Goal: Task Accomplishment & Management: Manage account settings

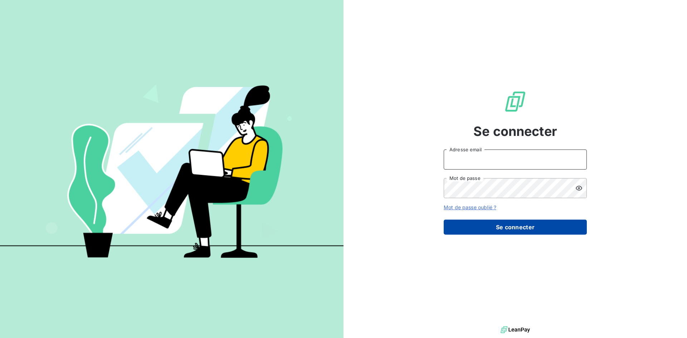
type input "dominique.deblaine@azurequipements.com"
drag, startPoint x: 528, startPoint y: 230, endPoint x: 527, endPoint y: 225, distance: 5.4
click at [527, 230] on button "Se connecter" at bounding box center [515, 227] width 143 height 15
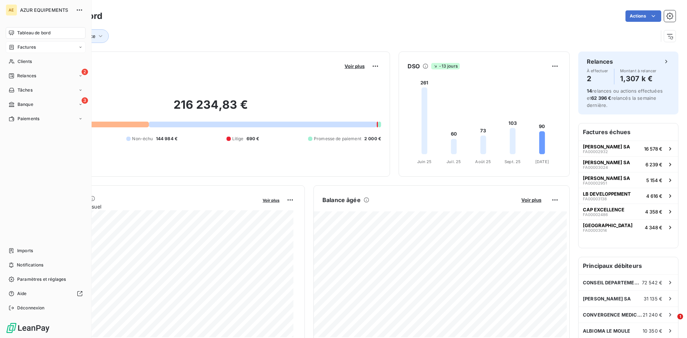
click at [34, 46] on span "Factures" at bounding box center [27, 47] width 18 height 6
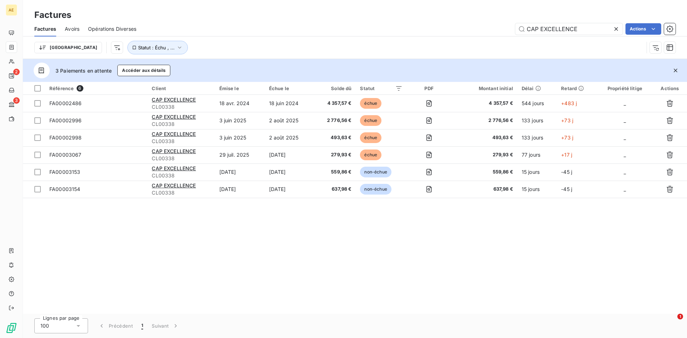
drag, startPoint x: 578, startPoint y: 26, endPoint x: 499, endPoint y: 34, distance: 79.5
click at [499, 34] on div "CAP EXCELLENCE Actions" at bounding box center [410, 28] width 531 height 11
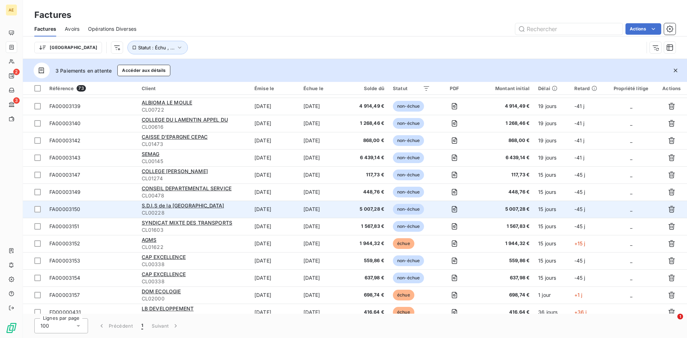
scroll to position [1035, 0]
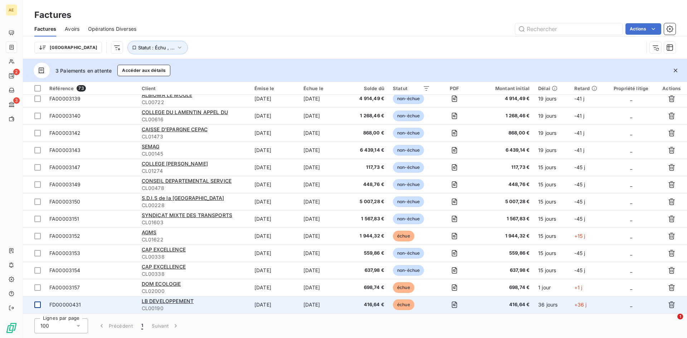
click at [37, 305] on div at bounding box center [37, 305] width 6 height 6
click at [37, 304] on icon at bounding box center [37, 305] width 4 height 4
click at [540, 31] on input "text" at bounding box center [568, 28] width 107 height 11
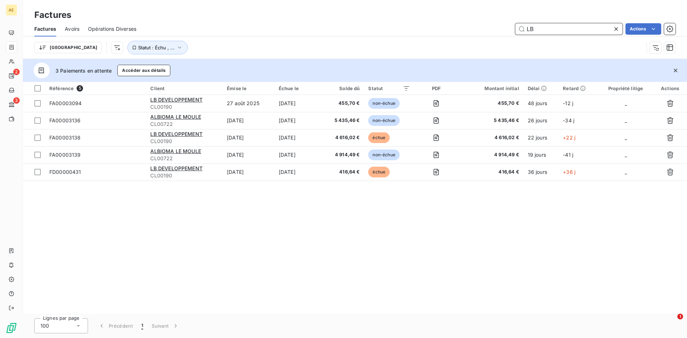
scroll to position [0, 0]
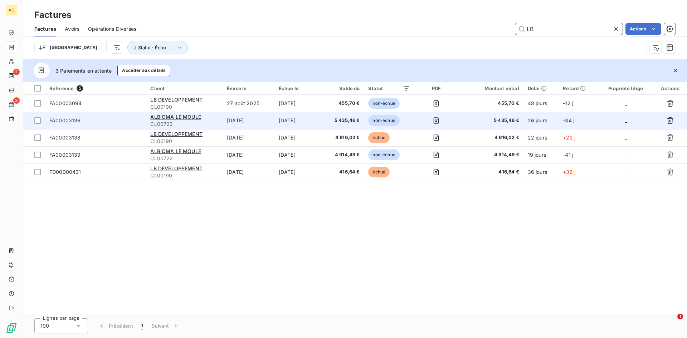
type input "LB"
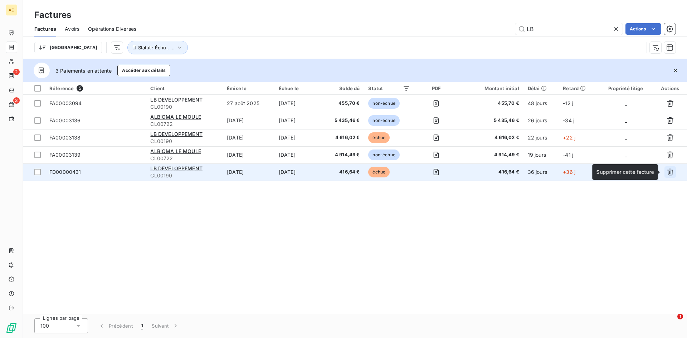
click at [671, 173] on icon "button" at bounding box center [670, 172] width 7 height 7
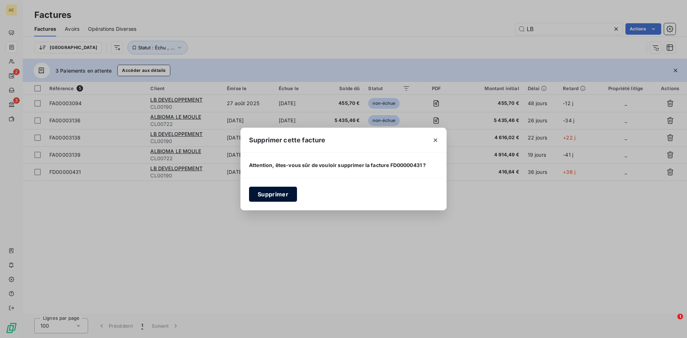
click at [272, 197] on button "Supprimer" at bounding box center [273, 194] width 48 height 15
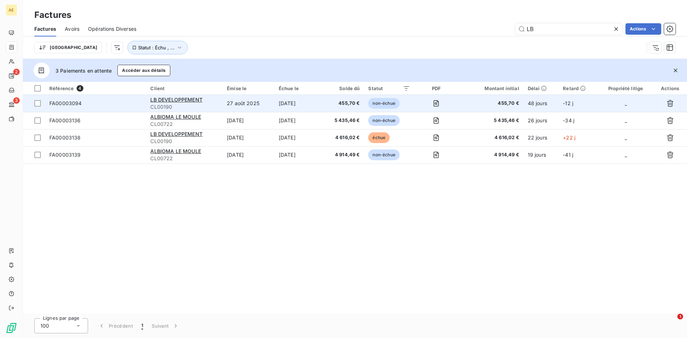
click at [71, 103] on span "FA00003094" at bounding box center [65, 103] width 33 height 6
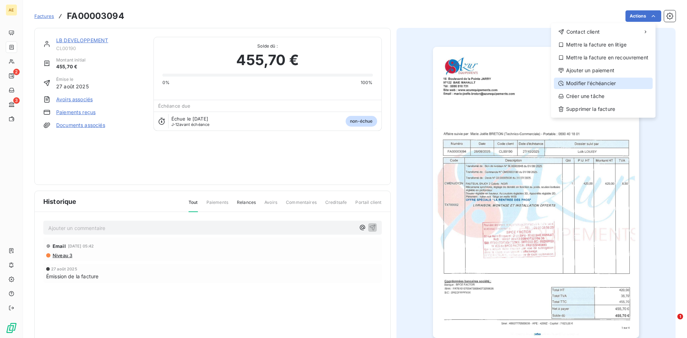
click at [615, 84] on div "Modifier l’échéancier" at bounding box center [603, 83] width 99 height 11
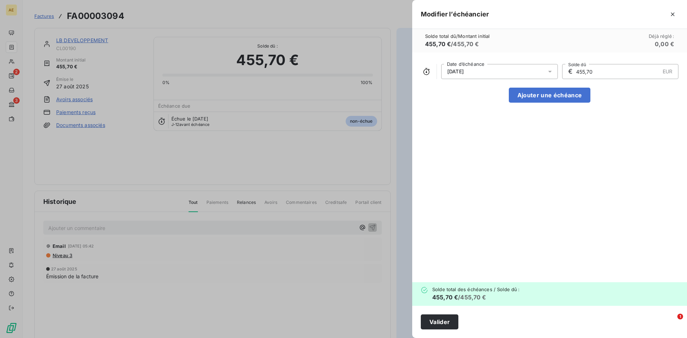
click at [610, 70] on input "455,70" at bounding box center [617, 71] width 84 height 14
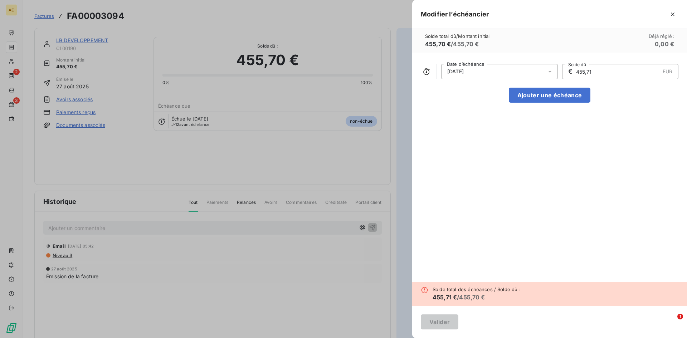
drag, startPoint x: 600, startPoint y: 73, endPoint x: 559, endPoint y: 77, distance: 41.4
click at [559, 77] on div "26/10/2025 Date d’échéance € 455,71 EUR Solde dû" at bounding box center [550, 71] width 258 height 15
click at [609, 115] on div "26/10/2025 Date d’échéance € 455,71 EUR Solde dû Ajouter une échéance" at bounding box center [549, 168] width 275 height 230
click at [557, 94] on button "Ajouter une échéance" at bounding box center [550, 95] width 82 height 15
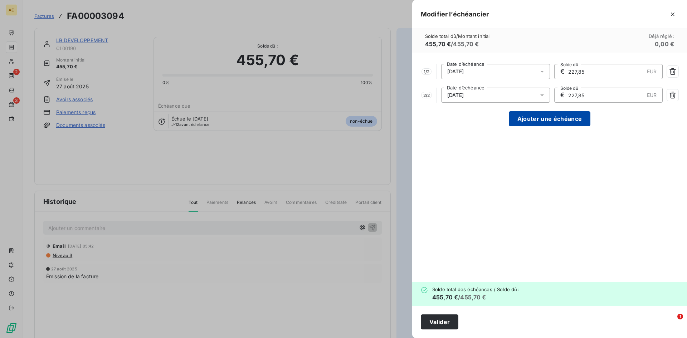
click at [573, 117] on button "Ajouter une échéance" at bounding box center [550, 118] width 82 height 15
type input "151,90"
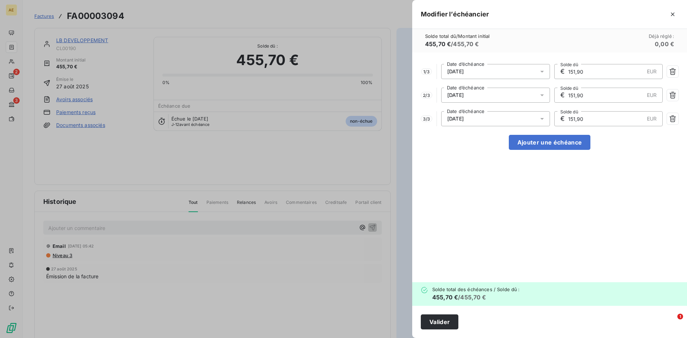
click at [544, 71] on icon at bounding box center [542, 72] width 4 height 2
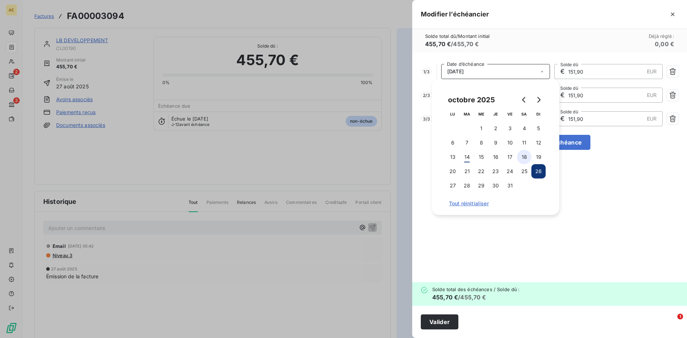
click at [524, 156] on button "18" at bounding box center [524, 157] width 14 height 14
click at [607, 201] on div "1 / 3 18/10/2025 Date d’échéance € 151,90 EUR Solde dû 2 / 3 26/11/2025 Date d’…" at bounding box center [549, 168] width 275 height 230
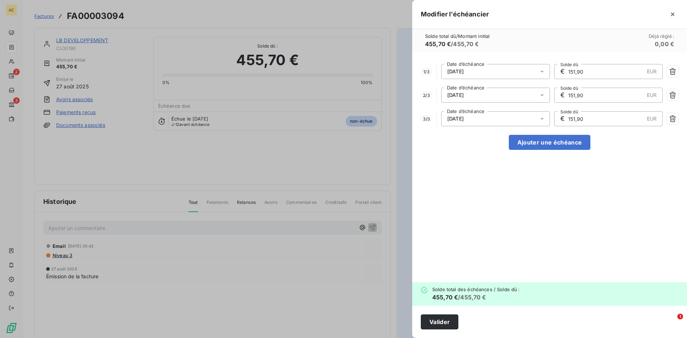
click at [541, 96] on icon at bounding box center [542, 95] width 7 height 7
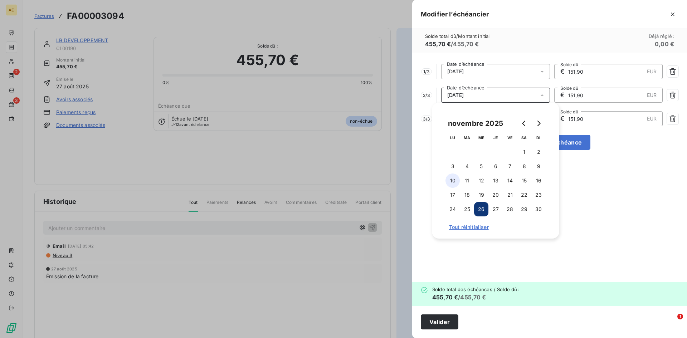
click at [453, 179] on button "10" at bounding box center [453, 181] width 14 height 14
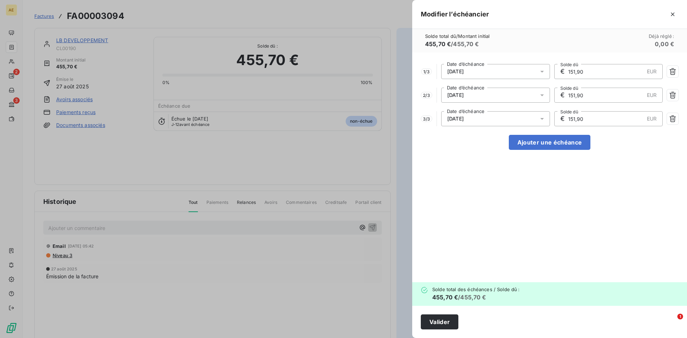
click at [606, 192] on div "1 / 3 18/10/2025 Date d’échéance € 151,90 EUR Solde dû 2 / 3 10/11/2025 Date d’…" at bounding box center [549, 168] width 275 height 230
click at [542, 118] on icon at bounding box center [542, 119] width 4 height 2
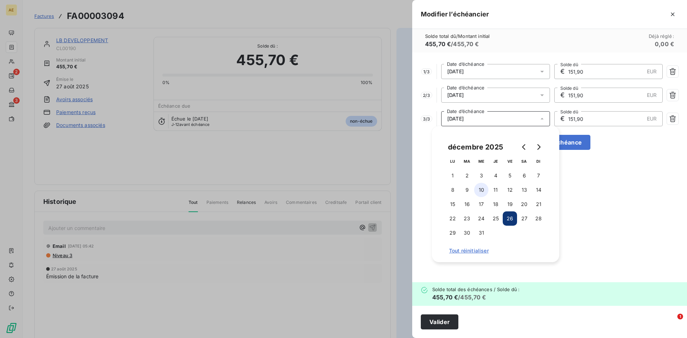
click at [481, 189] on button "10" at bounding box center [481, 190] width 14 height 14
click at [577, 199] on div "1 / 3 18/10/2025 Date d’échéance € 151,90 EUR Solde dû 2 / 3 10/11/2025 Date d’…" at bounding box center [549, 168] width 275 height 230
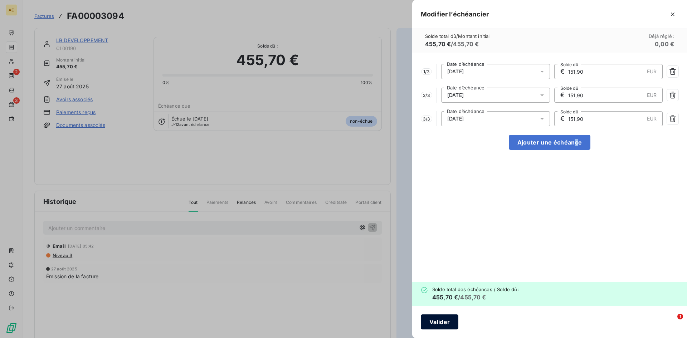
click at [443, 323] on button "Valider" at bounding box center [440, 322] width 38 height 15
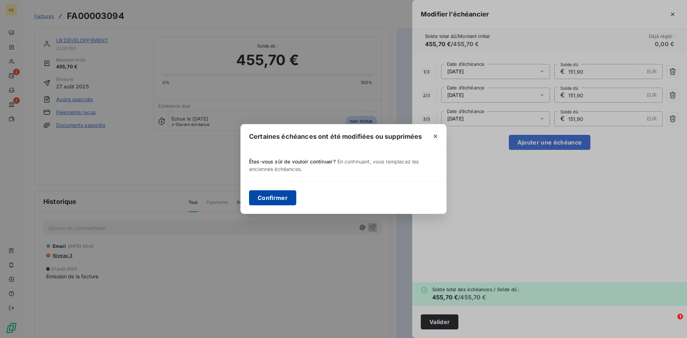
click at [270, 197] on button "Confirmer" at bounding box center [272, 197] width 47 height 15
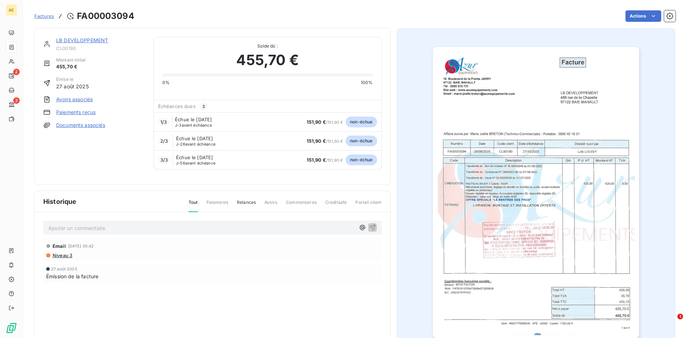
click at [212, 204] on span "Paiements" at bounding box center [218, 205] width 22 height 12
click at [44, 16] on span "Factures" at bounding box center [44, 16] width 20 height 6
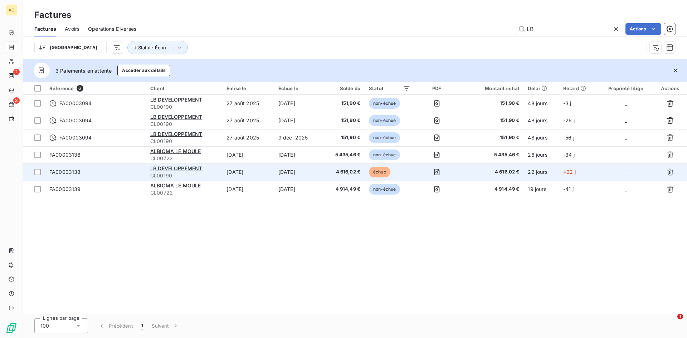
click at [62, 172] on span "FA00003138" at bounding box center [64, 172] width 31 height 6
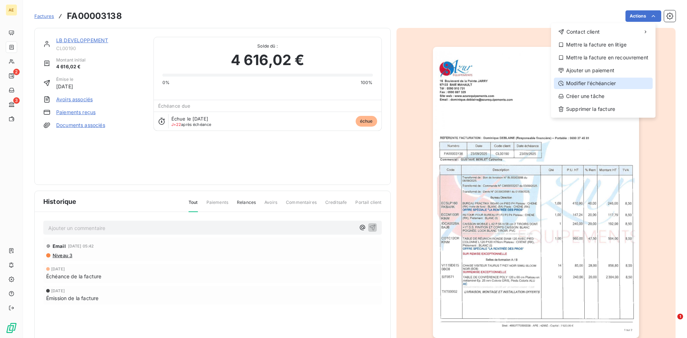
click at [610, 82] on div "Modifier l’échéancier" at bounding box center [603, 83] width 99 height 11
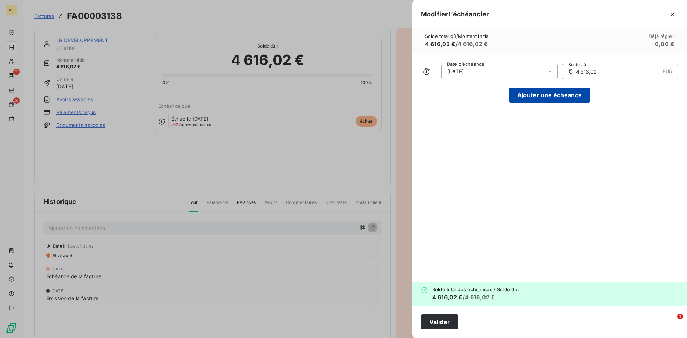
click at [571, 95] on button "Ajouter une échéance" at bounding box center [550, 95] width 82 height 15
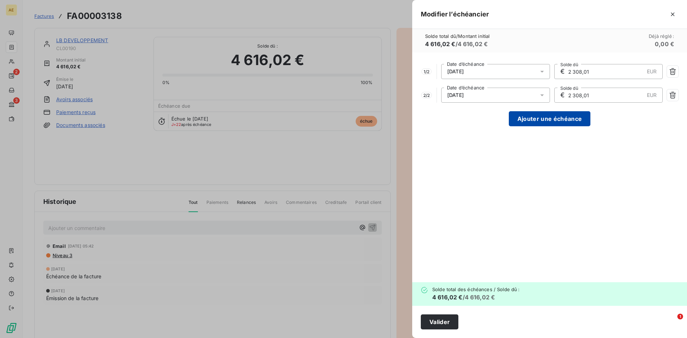
click at [569, 119] on button "Ajouter une échéance" at bounding box center [550, 118] width 82 height 15
type input "1 538,67"
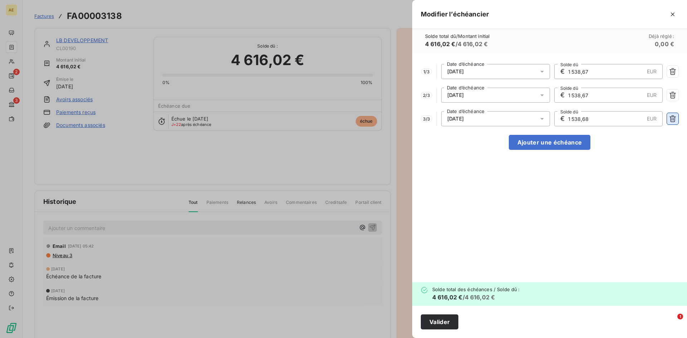
click at [674, 116] on icon "button" at bounding box center [672, 118] width 7 height 7
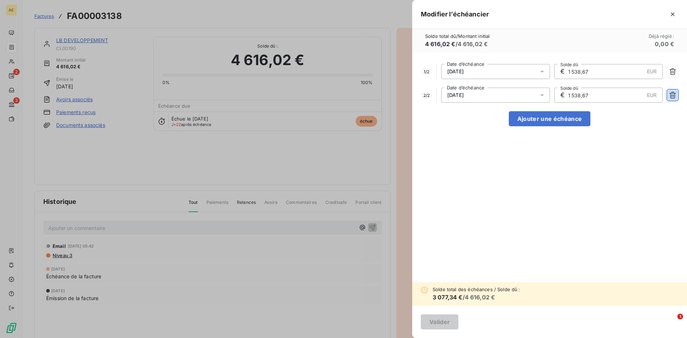
drag, startPoint x: 673, startPoint y: 94, endPoint x: 673, endPoint y: 87, distance: 7.5
click at [673, 94] on icon "button" at bounding box center [672, 95] width 7 height 7
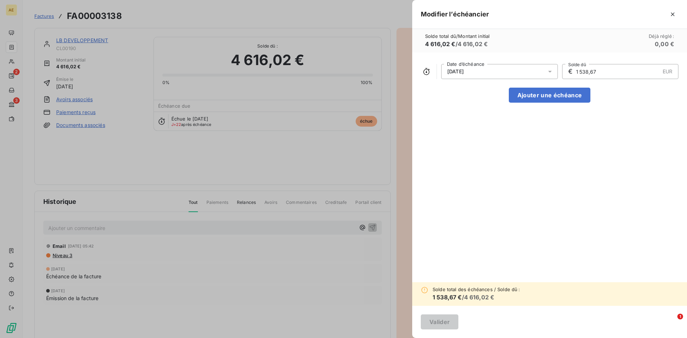
click at [605, 71] on input "1 538,67" at bounding box center [617, 71] width 84 height 14
drag, startPoint x: 605, startPoint y: 71, endPoint x: 562, endPoint y: 76, distance: 44.0
click at [562, 76] on div "22/09/2025 Date d’échéance € 1 538,67 EUR Solde dû" at bounding box center [550, 71] width 258 height 15
click at [674, 15] on icon "button" at bounding box center [673, 15] width 4 height 4
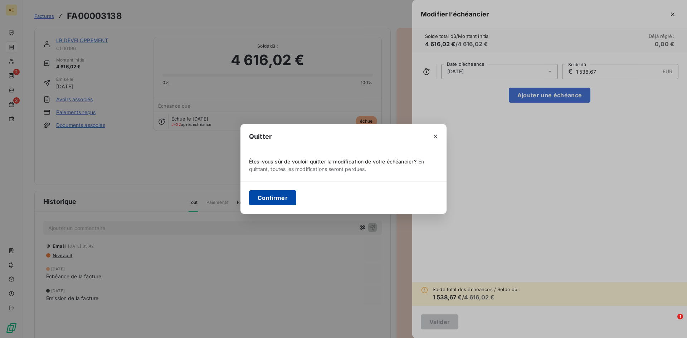
click at [273, 197] on button "Confirmer" at bounding box center [272, 197] width 47 height 15
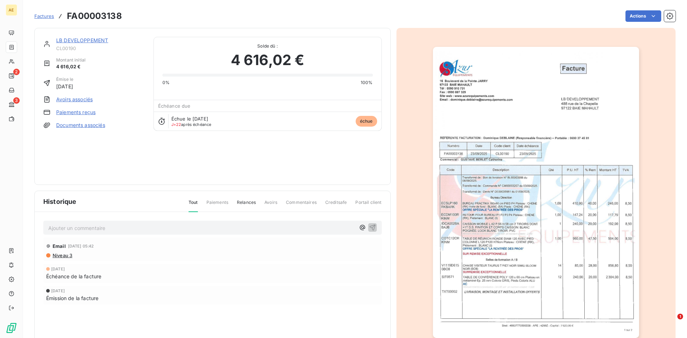
click at [92, 123] on link "Documents associés" at bounding box center [80, 125] width 49 height 7
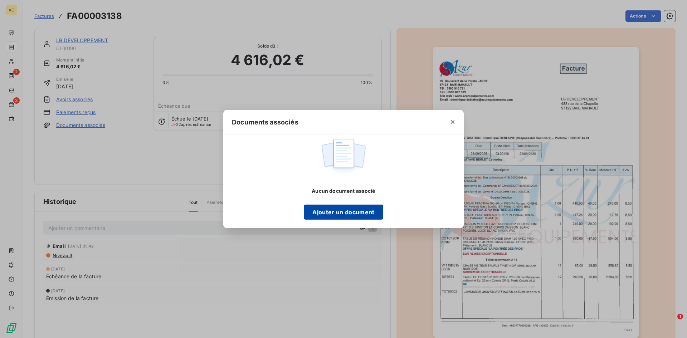
click at [348, 214] on button "Ajouter un document" at bounding box center [343, 212] width 79 height 15
click at [451, 125] on icon "button" at bounding box center [452, 121] width 7 height 7
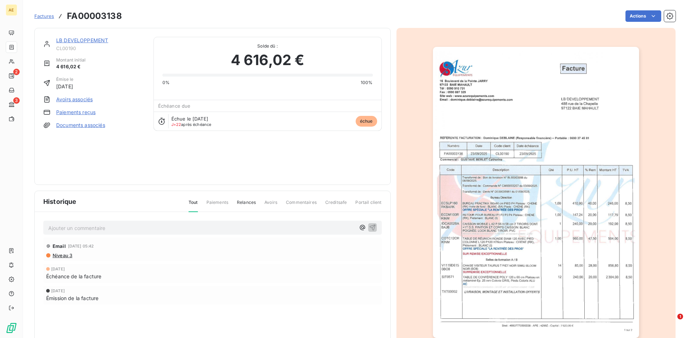
click at [72, 111] on link "Paiements reçus" at bounding box center [75, 112] width 39 height 7
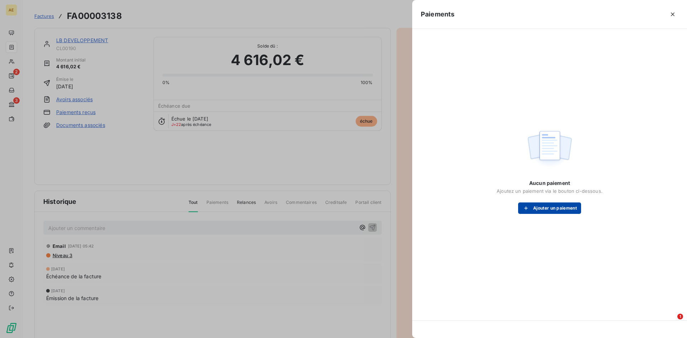
click at [546, 209] on button "Ajouter un paiement" at bounding box center [549, 208] width 63 height 11
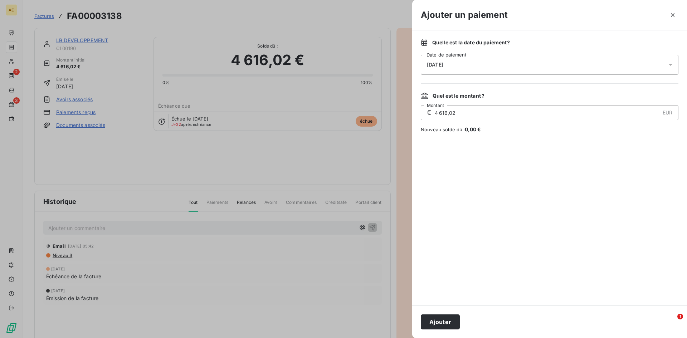
click at [671, 63] on icon at bounding box center [670, 64] width 7 height 7
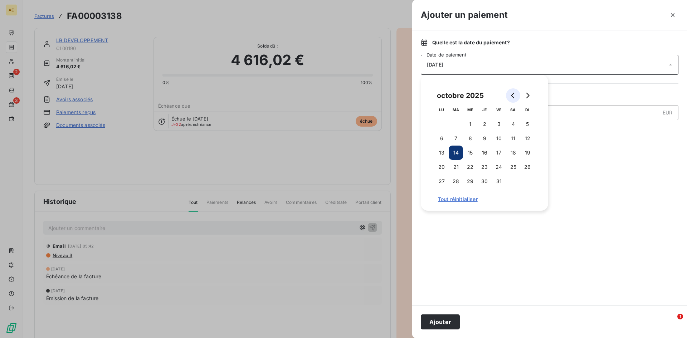
click at [509, 94] on button "Go to previous month" at bounding box center [513, 95] width 14 height 14
click at [472, 126] on button "3" at bounding box center [470, 124] width 14 height 14
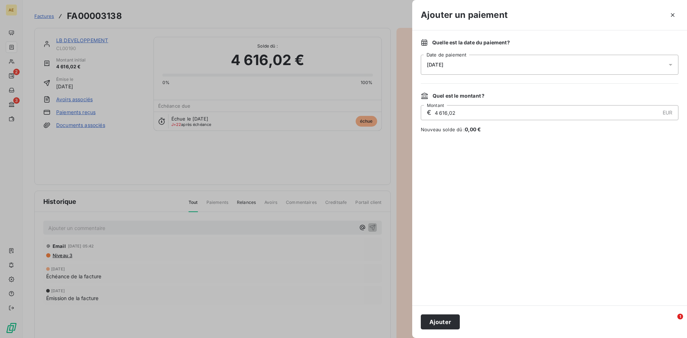
click at [620, 185] on div at bounding box center [550, 219] width 258 height 155
click at [466, 113] on input "4 616,02" at bounding box center [546, 113] width 225 height 14
drag, startPoint x: 466, startPoint y: 113, endPoint x: 432, endPoint y: 113, distance: 34.0
click at [432, 113] on div "€ 4 616,02 EUR Montant" at bounding box center [550, 112] width 258 height 15
click at [469, 112] on input "4 616,02" at bounding box center [546, 113] width 225 height 14
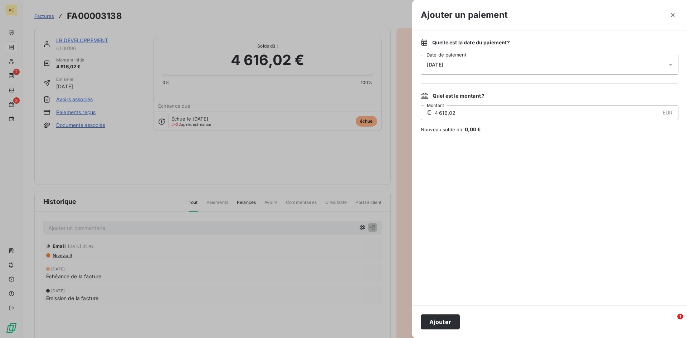
click at [469, 112] on input "4 616,02" at bounding box center [546, 113] width 225 height 14
click at [467, 111] on input "4 616,02" at bounding box center [546, 113] width 225 height 14
drag, startPoint x: 467, startPoint y: 111, endPoint x: 414, endPoint y: 112, distance: 53.7
click at [414, 112] on div "Quelle est la date du paiement ? 03/09/2025 Date de paiement Quel est le montan…" at bounding box center [549, 167] width 275 height 275
type input "2 708,99"
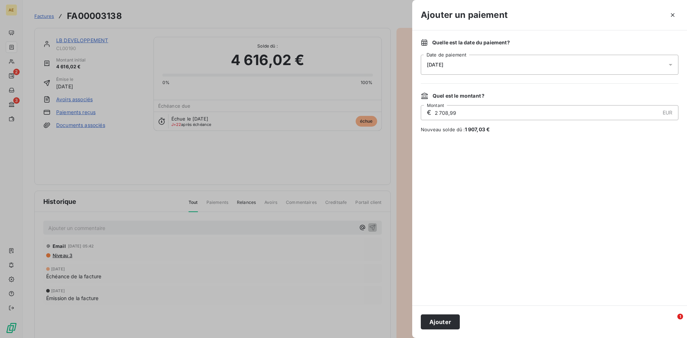
click at [540, 208] on div at bounding box center [550, 219] width 258 height 155
click at [443, 324] on button "Ajouter" at bounding box center [440, 322] width 39 height 15
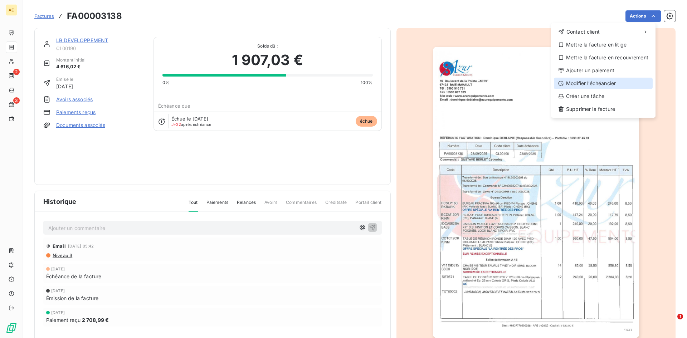
click at [611, 82] on div "Modifier l’échéancier" at bounding box center [603, 83] width 99 height 11
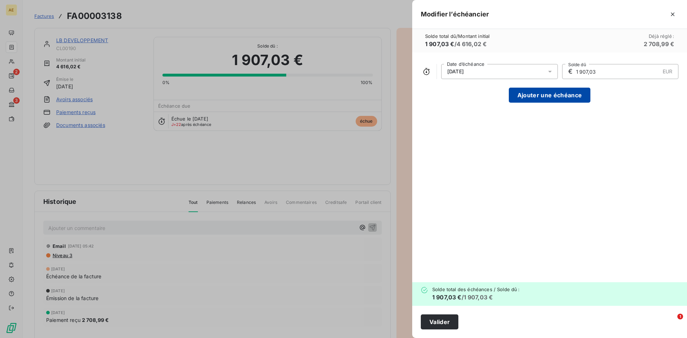
click at [572, 96] on button "Ajouter une échéance" at bounding box center [550, 95] width 82 height 15
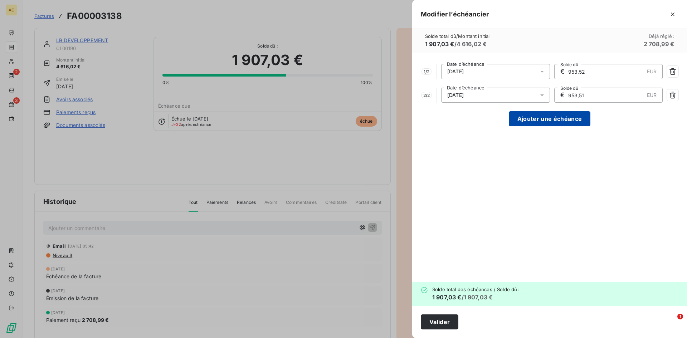
click at [571, 118] on button "Ajouter une échéance" at bounding box center [550, 118] width 82 height 15
type input "635,68"
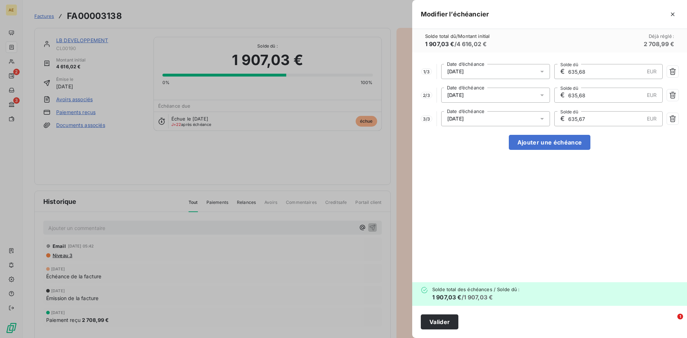
click at [540, 72] on icon at bounding box center [542, 71] width 7 height 7
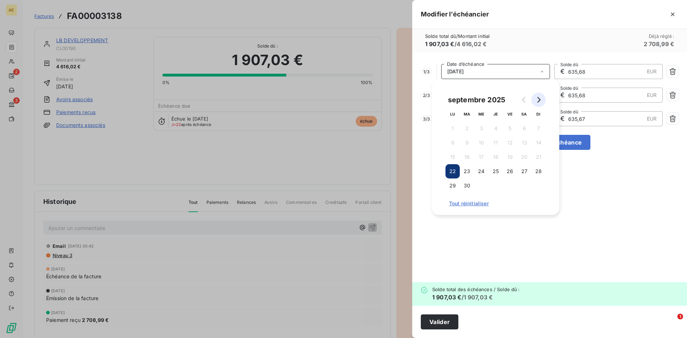
click at [539, 100] on icon "Go to next month" at bounding box center [539, 100] width 6 height 6
click at [526, 158] on button "18" at bounding box center [524, 157] width 14 height 14
click at [561, 232] on div "1 / 3 18/10/2025 Date d’échéance € 635,68 EUR Solde dû 2 / 3 22/10/2025 Date d’…" at bounding box center [549, 168] width 275 height 230
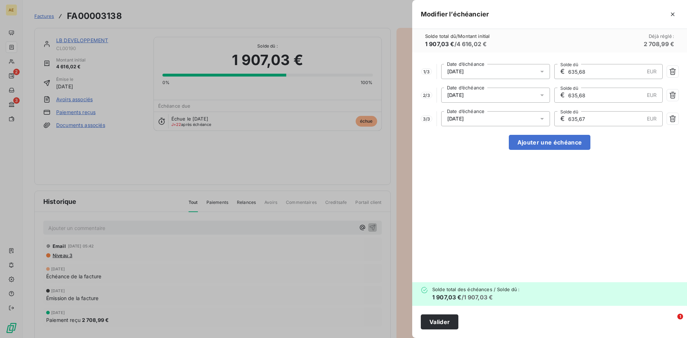
click at [540, 93] on icon at bounding box center [542, 95] width 7 height 7
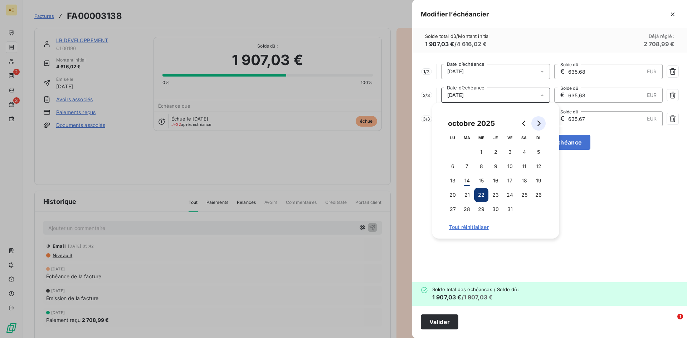
click at [540, 123] on icon "Go to next month" at bounding box center [539, 124] width 3 height 6
click at [454, 182] on button "10" at bounding box center [453, 181] width 14 height 14
click at [575, 210] on div "1 / 3 18/10/2025 Date d’échéance € 635,68 EUR Solde dû 2 / 3 10/11/2025 Date d’…" at bounding box center [549, 168] width 275 height 230
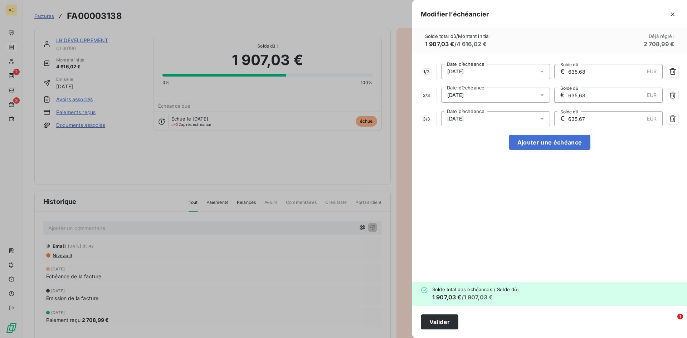
click at [541, 119] on icon at bounding box center [542, 118] width 7 height 7
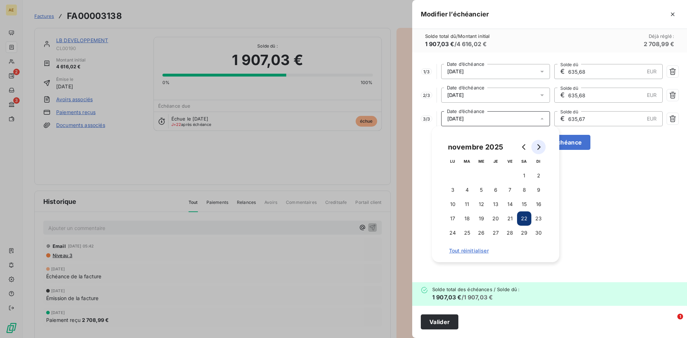
click at [537, 144] on icon "Go to next month" at bounding box center [539, 147] width 6 height 6
click at [482, 190] on button "10" at bounding box center [481, 190] width 14 height 14
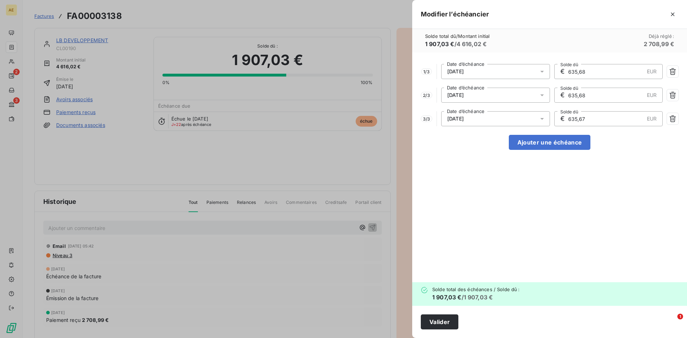
click at [589, 204] on div "1 / 3 18/10/2025 Date d’échéance € 635,68 EUR Solde dû 2 / 3 10/11/2025 Date d’…" at bounding box center [549, 168] width 275 height 230
click at [453, 322] on button "Valider" at bounding box center [440, 322] width 38 height 15
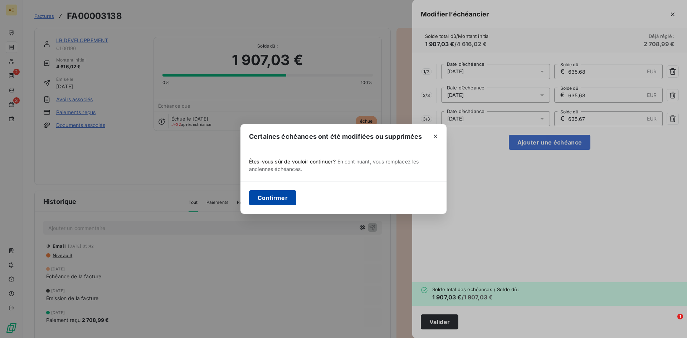
click at [268, 199] on button "Confirmer" at bounding box center [272, 197] width 47 height 15
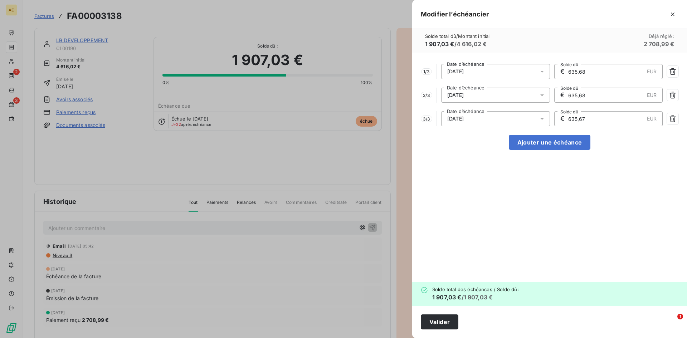
click at [526, 156] on div "1 / 3 18/10/2025 Date d’échéance € 635,68 EUR Solde dû 2 / 3 10/11/2025 Date d’…" at bounding box center [549, 168] width 275 height 230
click at [471, 234] on div "1 / 3 18/10/2025 Date d’échéance € 635,68 EUR Solde dû 2 / 3 10/11/2025 Date d’…" at bounding box center [549, 168] width 275 height 230
click at [442, 322] on button "Valider" at bounding box center [440, 322] width 38 height 15
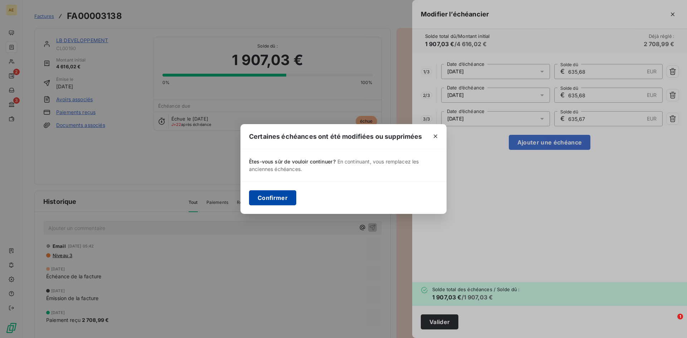
click at [284, 197] on button "Confirmer" at bounding box center [272, 197] width 47 height 15
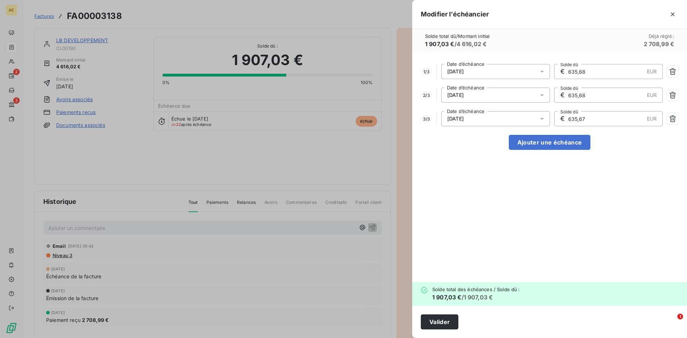
click at [305, 158] on div at bounding box center [343, 169] width 687 height 338
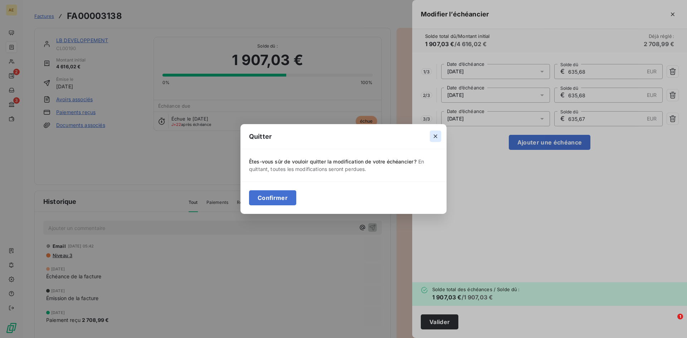
click at [437, 135] on icon "button" at bounding box center [436, 137] width 4 height 4
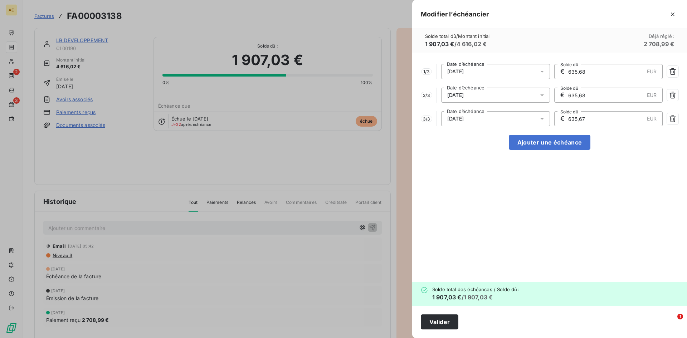
click at [203, 211] on div at bounding box center [343, 169] width 687 height 338
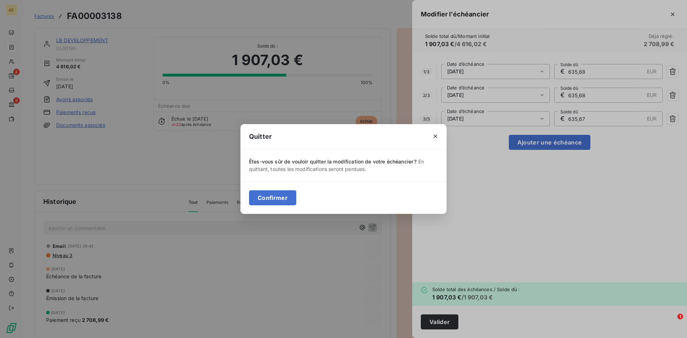
click at [433, 181] on div "Êtes-vous sûr de vouloir quitter la modification de votre échéancier ? En quitt…" at bounding box center [344, 165] width 206 height 32
click at [432, 135] on button "button" at bounding box center [435, 136] width 11 height 11
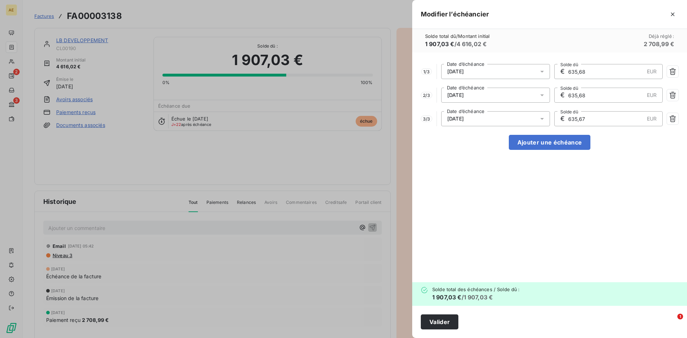
click at [187, 123] on div at bounding box center [343, 169] width 687 height 338
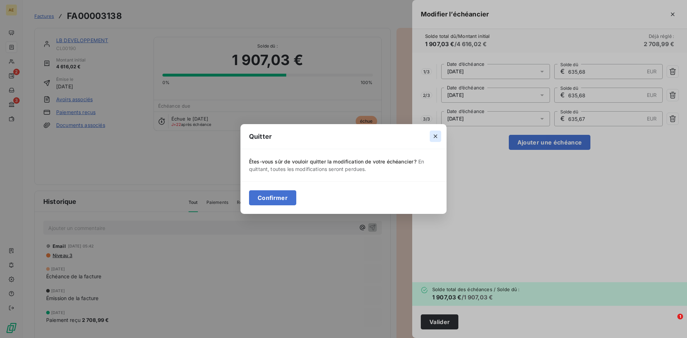
click at [435, 136] on icon "button" at bounding box center [436, 137] width 4 height 4
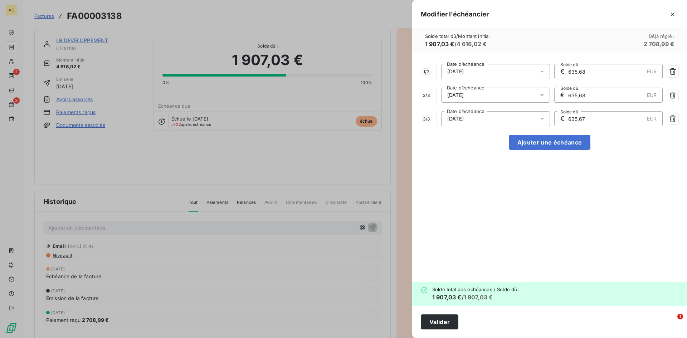
click at [92, 312] on div at bounding box center [343, 169] width 687 height 338
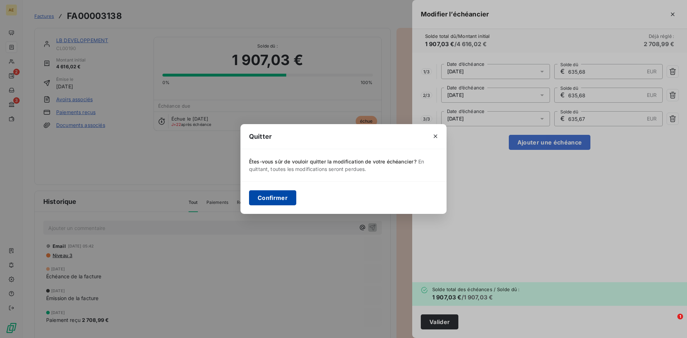
click at [264, 199] on button "Confirmer" at bounding box center [272, 197] width 47 height 15
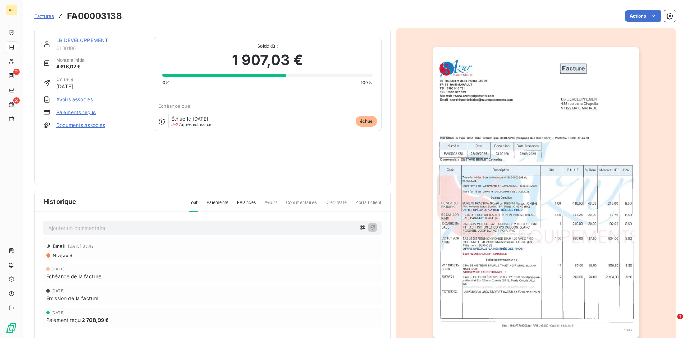
click at [216, 140] on div "LB DEVELOPPEMENT CL00190 Montant initial 4 616,02 € Émise le 22 sept. 2025 Avoi…" at bounding box center [212, 106] width 339 height 139
click at [89, 40] on link "LB DEVELOPPEMENT" at bounding box center [82, 40] width 52 height 6
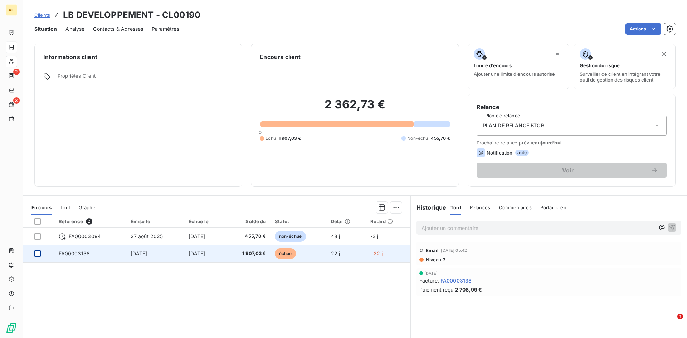
click at [38, 252] on div at bounding box center [37, 254] width 6 height 6
drag, startPoint x: 39, startPoint y: 252, endPoint x: 36, endPoint y: 245, distance: 7.2
click at [38, 252] on icon at bounding box center [37, 254] width 4 height 4
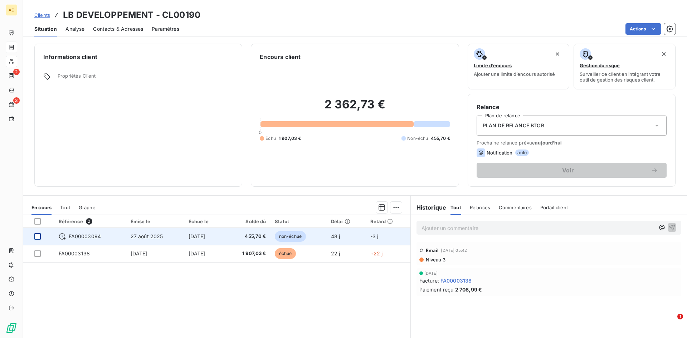
click at [36, 238] on div at bounding box center [37, 236] width 6 height 6
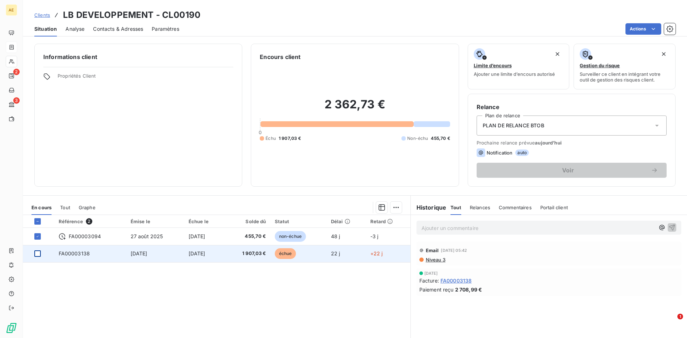
click at [38, 253] on div at bounding box center [37, 254] width 6 height 6
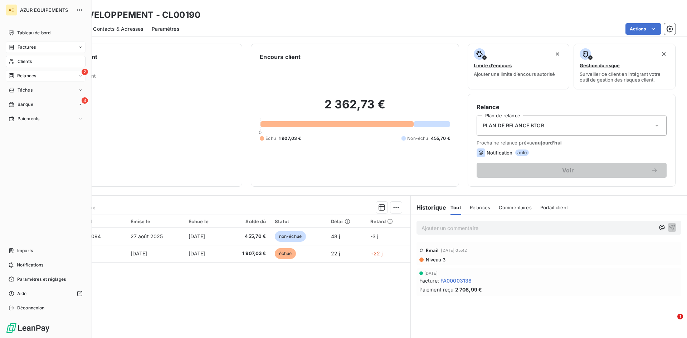
click at [14, 73] on icon at bounding box center [12, 76] width 6 height 6
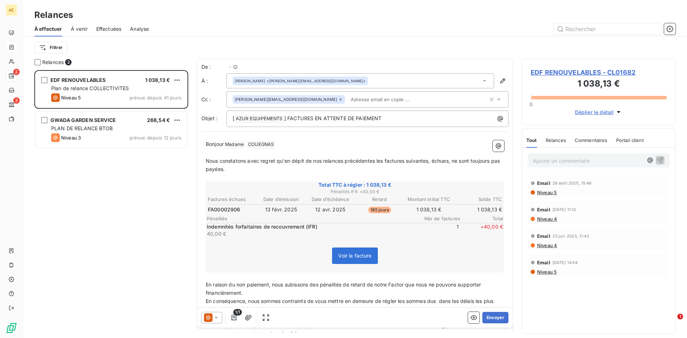
scroll to position [263, 149]
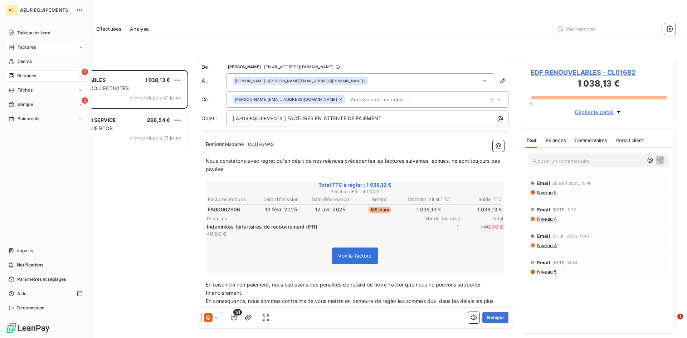
click at [12, 45] on icon at bounding box center [12, 47] width 6 height 6
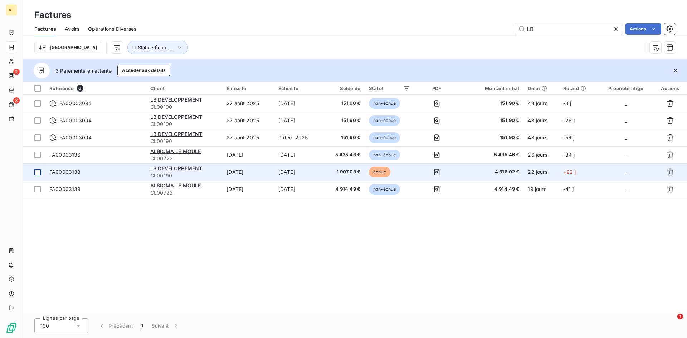
click at [40, 171] on div at bounding box center [37, 172] width 6 height 6
click at [172, 171] on div "LB DEVELOPPEMENT" at bounding box center [184, 168] width 68 height 7
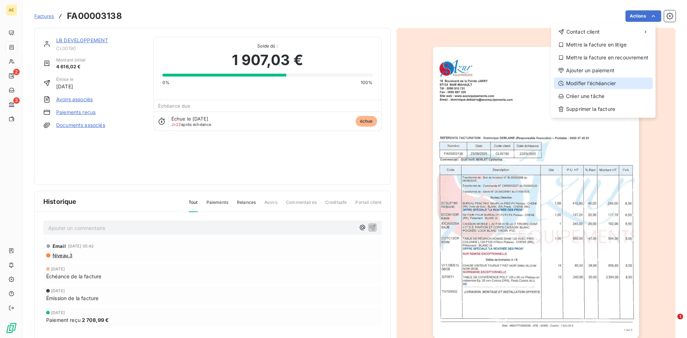
click at [612, 84] on div "Modifier l’échéancier" at bounding box center [603, 83] width 99 height 11
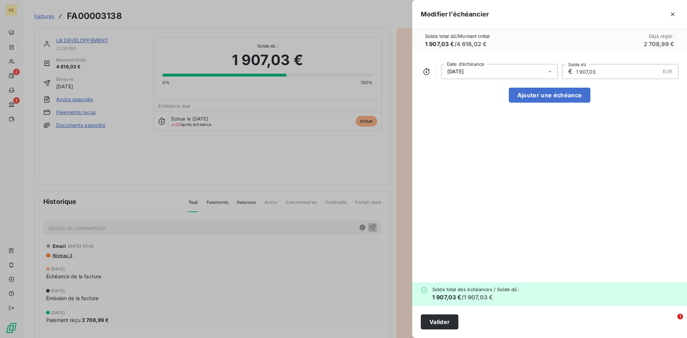
click at [548, 71] on icon at bounding box center [549, 71] width 7 height 7
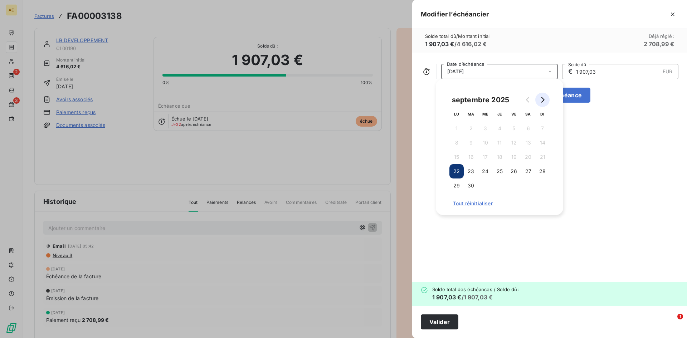
click at [545, 101] on icon "Go to next month" at bounding box center [543, 100] width 6 height 6
click at [529, 157] on button "18" at bounding box center [528, 157] width 14 height 14
click at [618, 107] on div "18/10/2025 Date d’échéance € 1 907,03 EUR Solde dû Ajouter une échéance" at bounding box center [549, 168] width 275 height 230
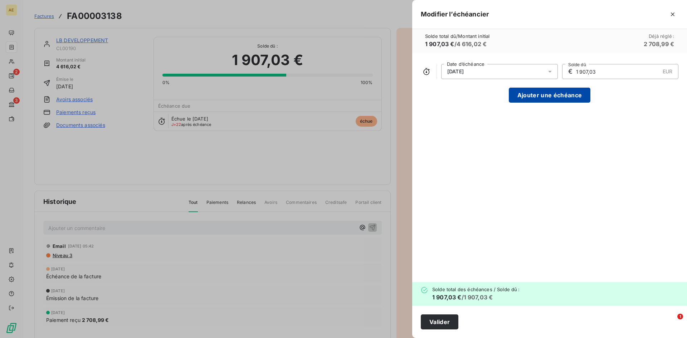
click at [579, 97] on button "Ajouter une échéance" at bounding box center [550, 95] width 82 height 15
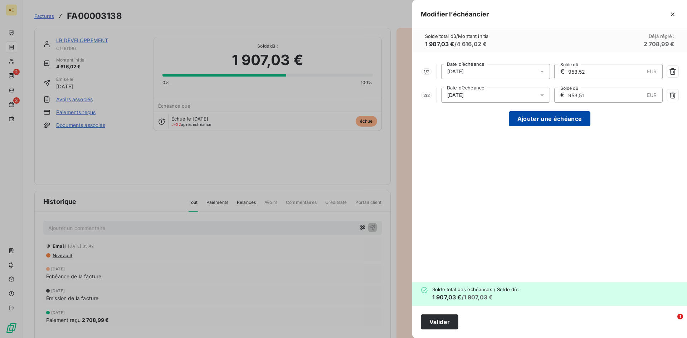
click at [573, 121] on button "Ajouter une échéance" at bounding box center [550, 118] width 82 height 15
type input "635,68"
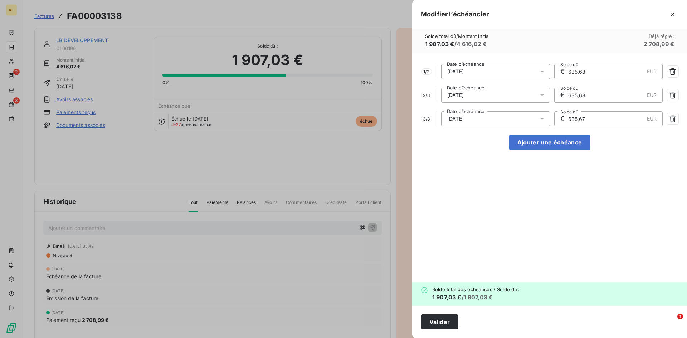
click at [597, 74] on input "635,68" at bounding box center [606, 71] width 77 height 14
click at [543, 95] on icon at bounding box center [542, 95] width 4 height 2
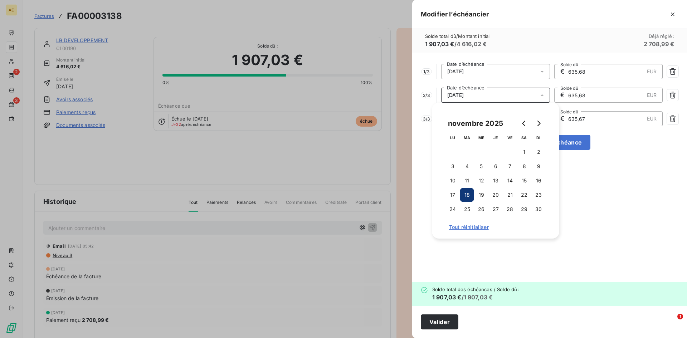
click at [543, 95] on icon at bounding box center [542, 95] width 7 height 7
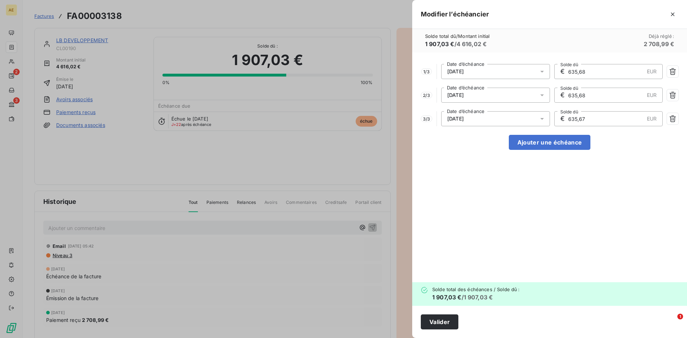
click at [584, 199] on div "1 / 3 18/10/2025 Date d’échéance € 635,68 EUR Solde dû 2 / 3 18/11/2025 Date d’…" at bounding box center [549, 168] width 275 height 230
click at [445, 327] on button "Valider" at bounding box center [440, 322] width 38 height 15
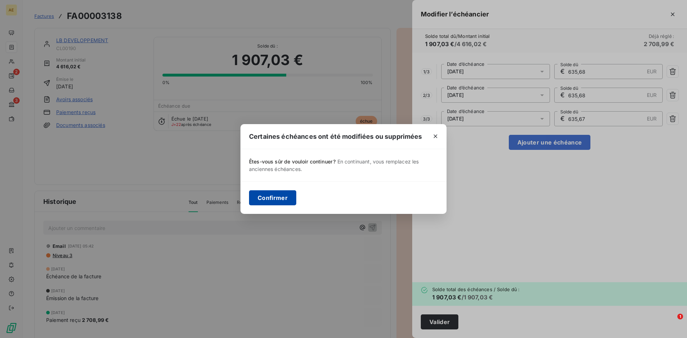
click at [285, 196] on button "Confirmer" at bounding box center [272, 197] width 47 height 15
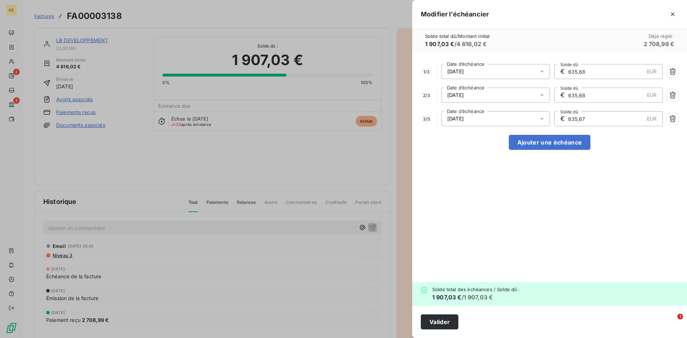
click at [183, 160] on div at bounding box center [343, 169] width 687 height 338
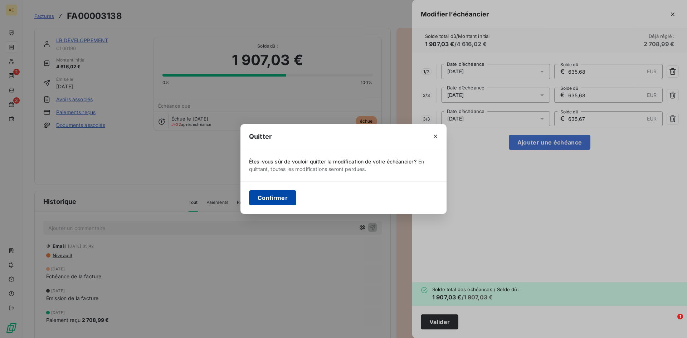
click at [286, 200] on button "Confirmer" at bounding box center [272, 197] width 47 height 15
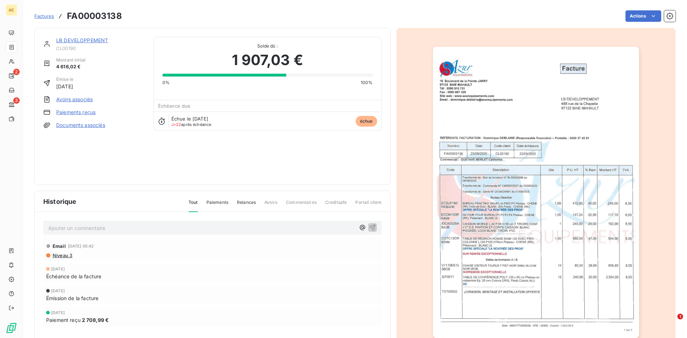
click at [81, 112] on link "Paiements reçus" at bounding box center [75, 112] width 39 height 7
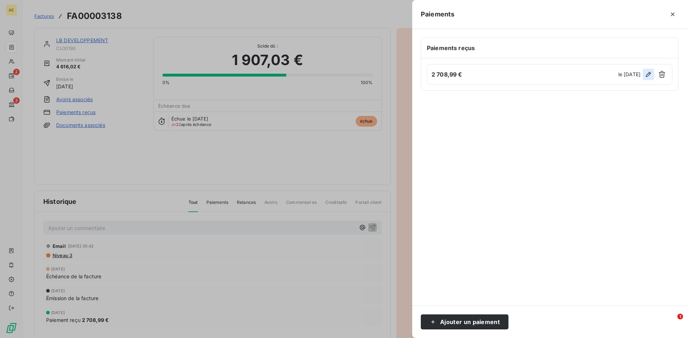
click at [648, 73] on icon "button" at bounding box center [648, 74] width 5 height 5
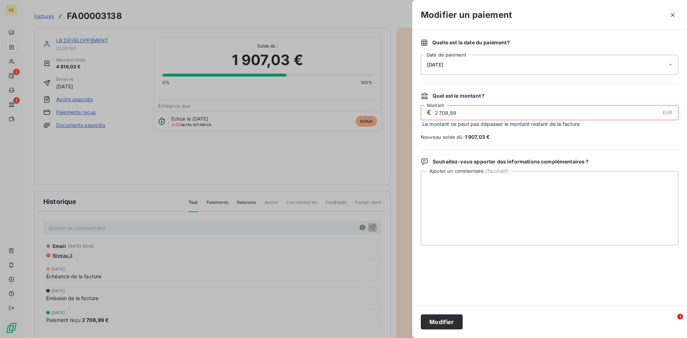
click at [671, 63] on icon at bounding box center [670, 64] width 7 height 7
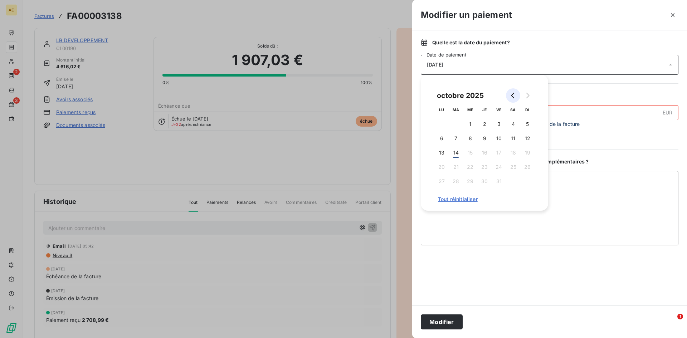
click at [512, 94] on icon "Go to previous month" at bounding box center [512, 96] width 3 height 6
click at [528, 97] on icon "Go to next month" at bounding box center [527, 96] width 3 height 6
click at [511, 93] on icon "Go to previous month" at bounding box center [513, 96] width 6 height 6
click at [469, 123] on button "3" at bounding box center [470, 124] width 14 height 14
click at [560, 220] on textarea "Ajouter un commentaire ( facultatif )" at bounding box center [550, 208] width 258 height 74
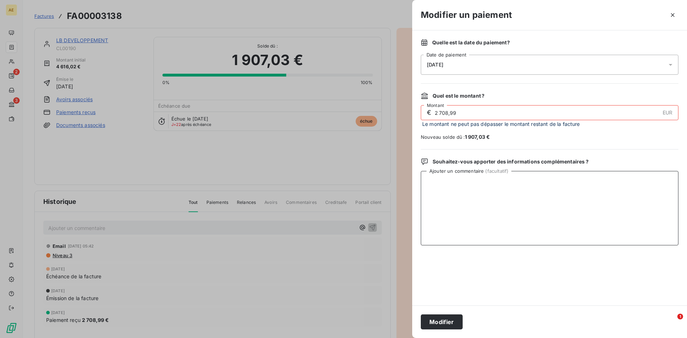
click at [436, 183] on textarea "Ajouter un commentaire ( facultatif )" at bounding box center [550, 208] width 258 height 74
type textarea "REGLT ACOMPTE"
click at [449, 322] on button "Modifier" at bounding box center [442, 322] width 42 height 15
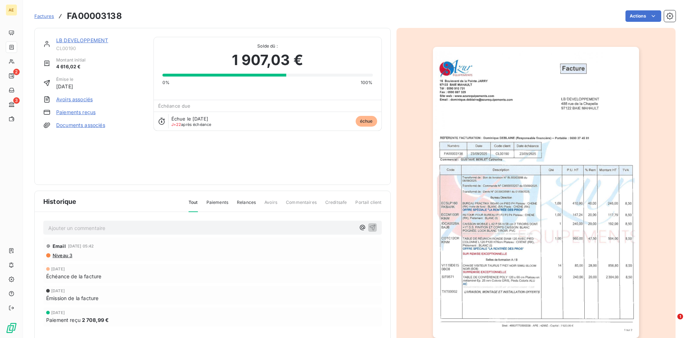
click at [365, 122] on span "échue" at bounding box center [366, 121] width 21 height 11
click at [159, 121] on icon at bounding box center [161, 121] width 7 height 7
click at [628, 13] on html "AE 2 3 Factures FA00003138 Actions LB DEVELOPPEMENT CL00190 Montant initial 4 6…" at bounding box center [343, 169] width 687 height 338
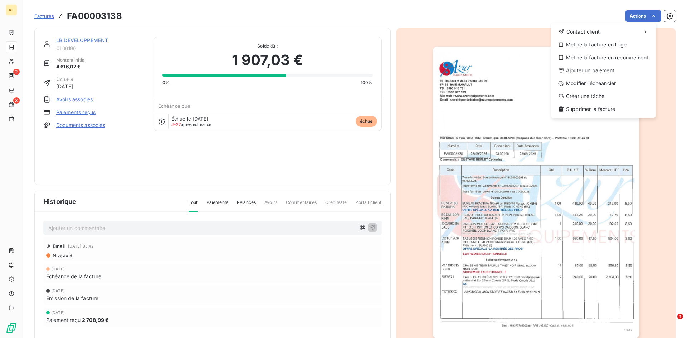
click at [666, 16] on html "AE 2 3 Factures FA00003138 Actions Contact client Mettre la facture en litige M…" at bounding box center [343, 169] width 687 height 338
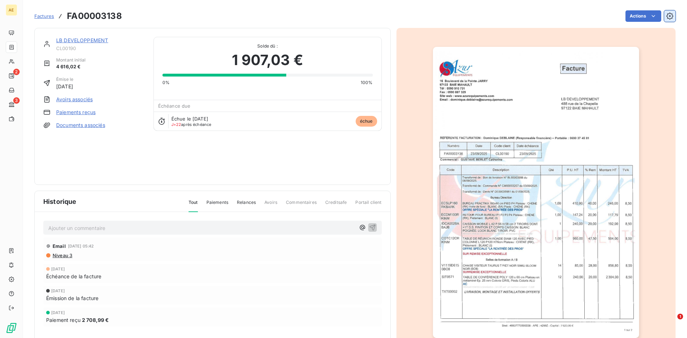
click at [666, 16] on icon "button" at bounding box center [669, 16] width 7 height 7
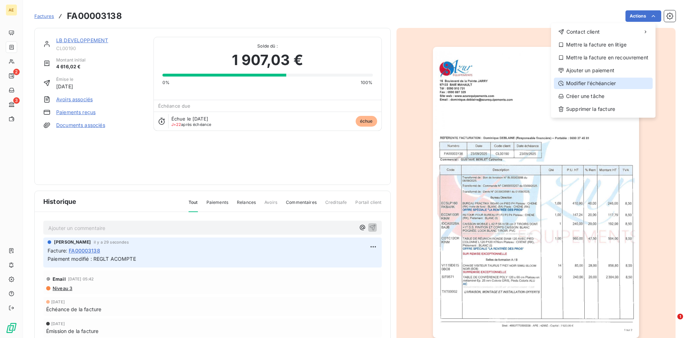
click at [562, 83] on icon at bounding box center [561, 84] width 6 height 6
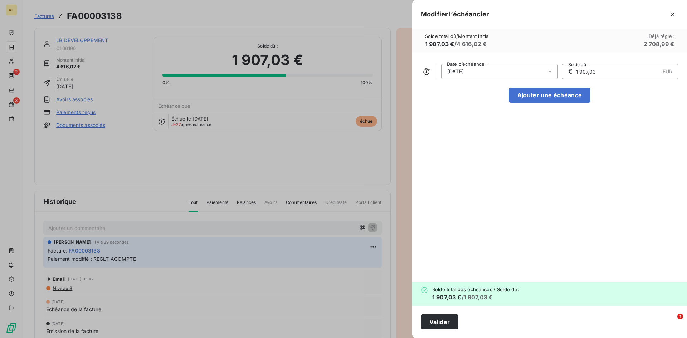
click at [597, 72] on input "1 907,03" at bounding box center [617, 71] width 84 height 14
drag, startPoint x: 597, startPoint y: 70, endPoint x: 568, endPoint y: 70, distance: 29.7
click at [569, 70] on div "€ 1 907,03 EUR Solde dû" at bounding box center [620, 71] width 117 height 15
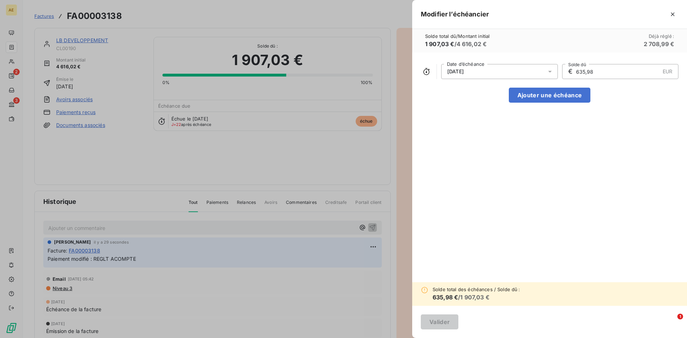
type input "635,98"
click at [549, 71] on icon at bounding box center [550, 72] width 4 height 2
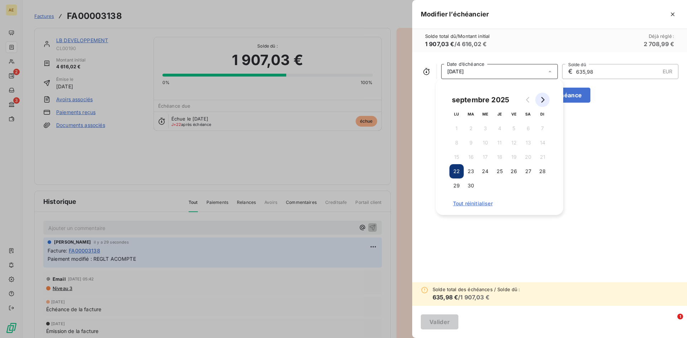
click at [542, 99] on icon "Go to next month" at bounding box center [543, 100] width 6 height 6
click at [530, 155] on button "18" at bounding box center [528, 157] width 14 height 14
click at [615, 173] on div "18/10/2025 Date d’échéance € 635,98 EUR Solde dû Ajouter une échéance" at bounding box center [549, 168] width 275 height 230
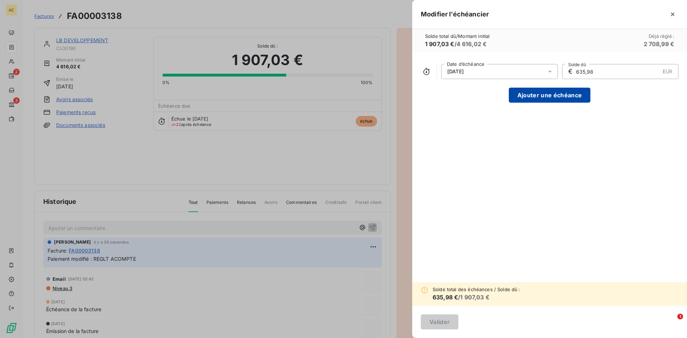
click at [564, 93] on button "Ajouter une échéance" at bounding box center [550, 95] width 82 height 15
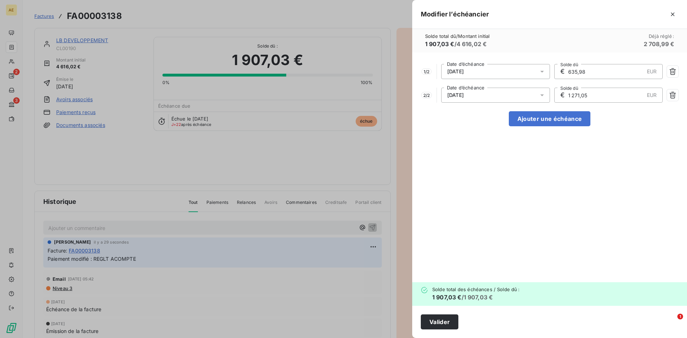
click at [539, 95] on icon at bounding box center [542, 95] width 7 height 7
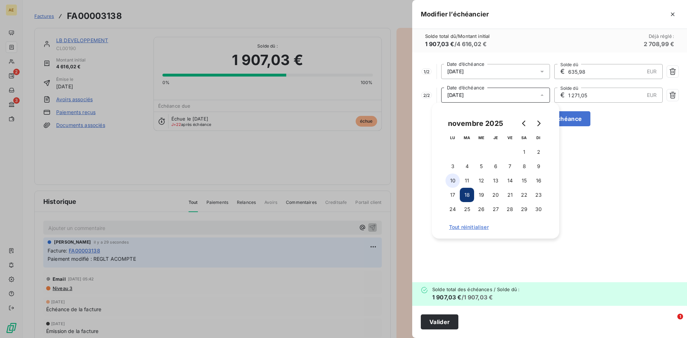
click at [453, 180] on button "10" at bounding box center [453, 181] width 14 height 14
click at [596, 208] on div "1 / 2 18/10/2025 Date d’échéance € 635,98 EUR Solde dû 2 / 2 10/11/2025 Date d’…" at bounding box center [549, 168] width 275 height 230
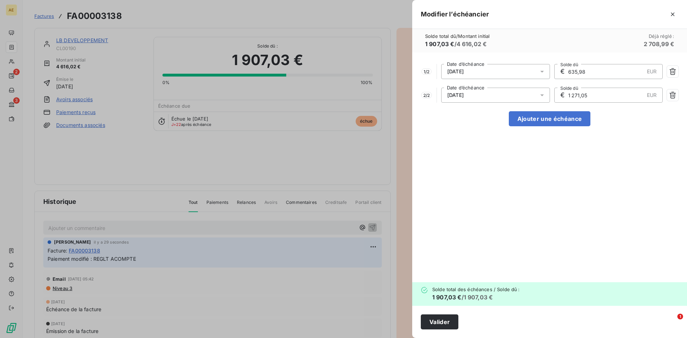
click at [599, 93] on input "1 271,05" at bounding box center [606, 95] width 77 height 14
drag, startPoint x: 599, startPoint y: 93, endPoint x: 531, endPoint y: 96, distance: 68.8
click at [531, 96] on div "2 / 2 10/11/2025 Date d’échéance € 1 271,05 EUR Solde dû" at bounding box center [550, 95] width 258 height 15
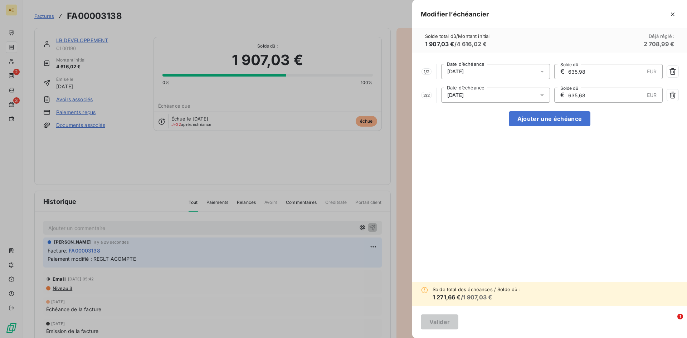
type input "635,68"
click at [632, 208] on div "1 / 2 18/10/2025 Date d’échéance € 635,98 EUR Solde dû 2 / 2 10/11/2025 Date d’…" at bounding box center [549, 168] width 275 height 230
drag, startPoint x: 512, startPoint y: 162, endPoint x: 533, endPoint y: 130, distance: 38.5
click at [513, 160] on div "1 / 2 18/10/2025 Date d’échéance € 635,98 EUR Solde dû 2 / 2 10/11/2025 Date d’…" at bounding box center [549, 168] width 275 height 230
click at [534, 120] on button "Ajouter une échéance" at bounding box center [550, 118] width 82 height 15
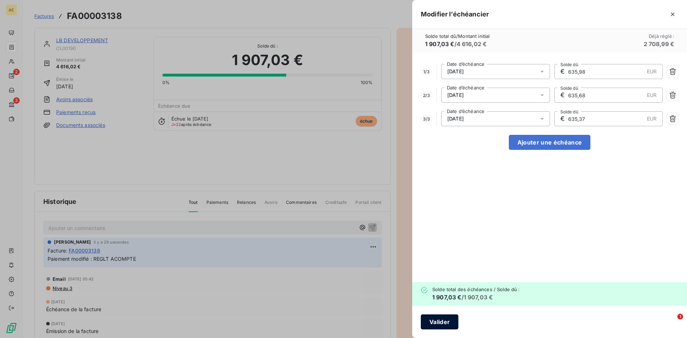
click at [443, 321] on button "Valider" at bounding box center [440, 322] width 38 height 15
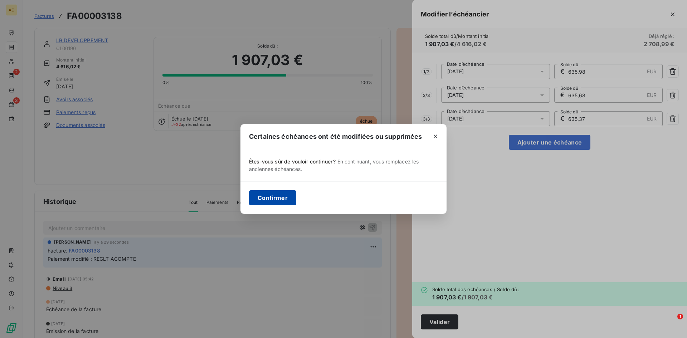
click at [279, 195] on button "Confirmer" at bounding box center [272, 197] width 47 height 15
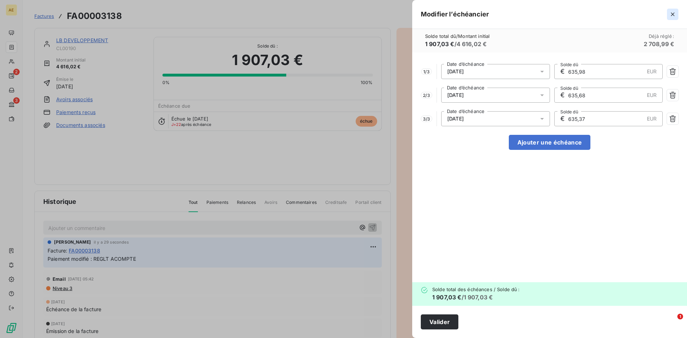
click at [672, 14] on icon "button" at bounding box center [672, 14] width 7 height 7
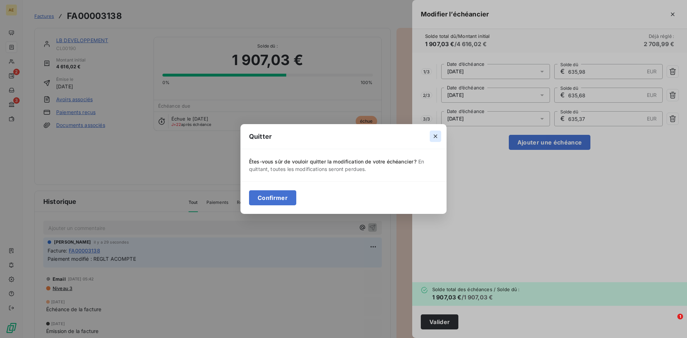
click at [434, 137] on icon "button" at bounding box center [435, 136] width 7 height 7
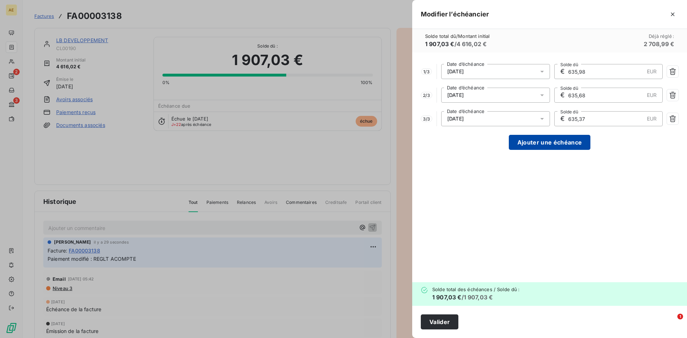
click at [544, 141] on button "Ajouter une échéance" at bounding box center [550, 142] width 82 height 15
type input "476,76"
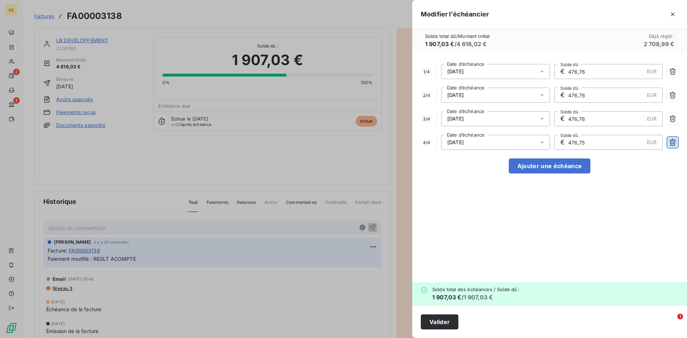
click at [674, 142] on icon "button" at bounding box center [672, 142] width 7 height 7
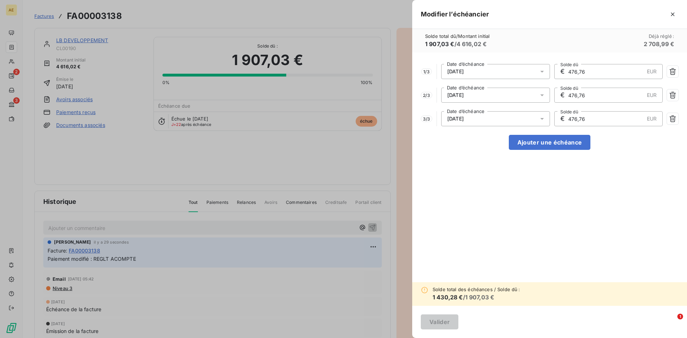
click at [552, 221] on div "1 / 3 18/10/2025 Date d’échéance € 476,76 EUR Solde dû 2 / 3 10/11/2025 Date d’…" at bounding box center [549, 168] width 275 height 230
click at [672, 120] on icon "button" at bounding box center [672, 118] width 7 height 7
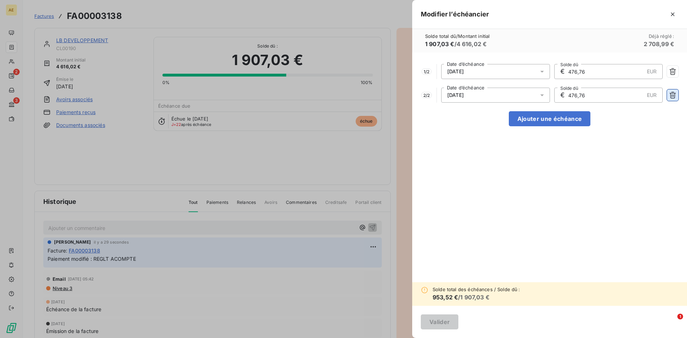
click at [671, 96] on icon "button" at bounding box center [672, 95] width 7 height 7
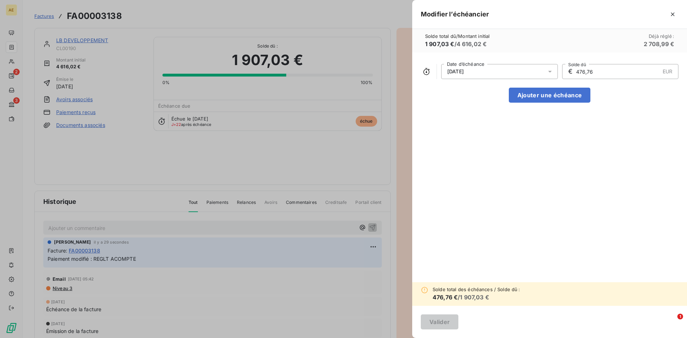
click at [606, 74] on input "476,76" at bounding box center [617, 71] width 84 height 14
drag, startPoint x: 603, startPoint y: 71, endPoint x: 557, endPoint y: 73, distance: 45.9
click at [558, 73] on div "18/10/2025 Date d’échéance € 476,76 EUR Solde dû" at bounding box center [550, 71] width 258 height 15
type input "635,68"
drag, startPoint x: 558, startPoint y: 179, endPoint x: 553, endPoint y: 132, distance: 46.8
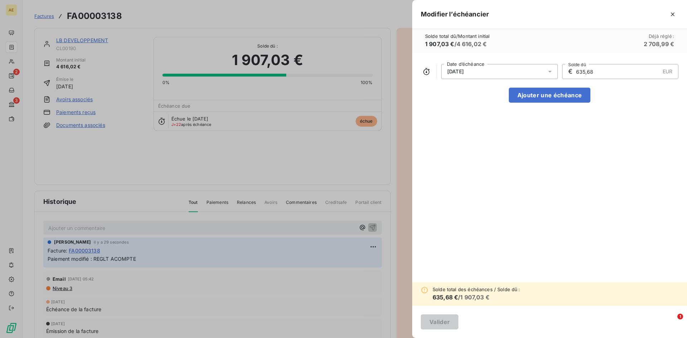
click at [558, 176] on div "18/10/2025 Date d’échéance € 635,68 EUR Solde dû Ajouter une échéance" at bounding box center [549, 168] width 275 height 230
click at [543, 94] on button "Ajouter une échéance" at bounding box center [550, 95] width 82 height 15
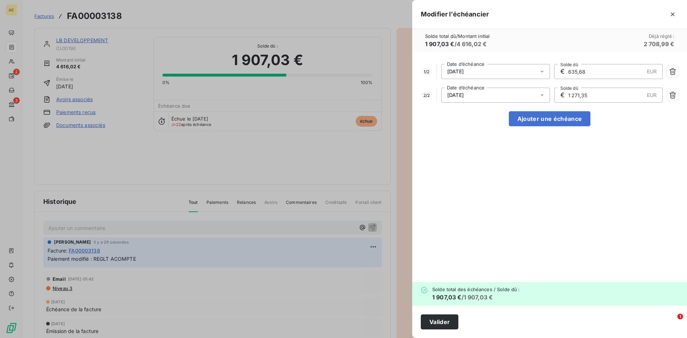
drag, startPoint x: 614, startPoint y: 97, endPoint x: 493, endPoint y: 87, distance: 121.0
click at [494, 87] on div "1 / 2 18/10/2025 Date d’échéance € 635,68 EUR Solde dû 2 / 2 18/11/2025 Date d’…" at bounding box center [549, 168] width 275 height 230
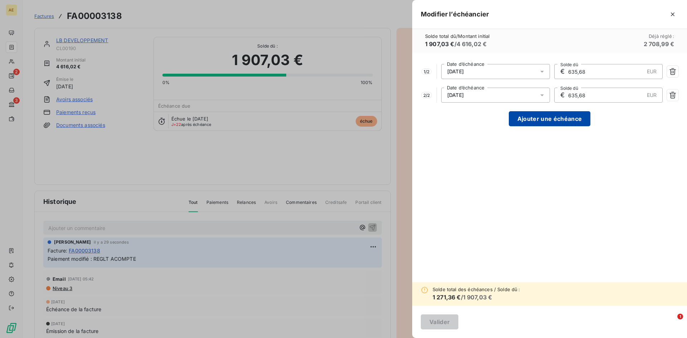
type input "635,68"
click at [536, 118] on button "Ajouter une échéance" at bounding box center [550, 118] width 82 height 15
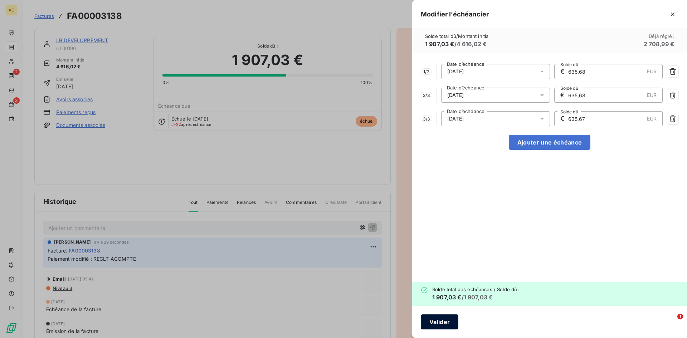
click at [439, 322] on button "Valider" at bounding box center [440, 322] width 38 height 15
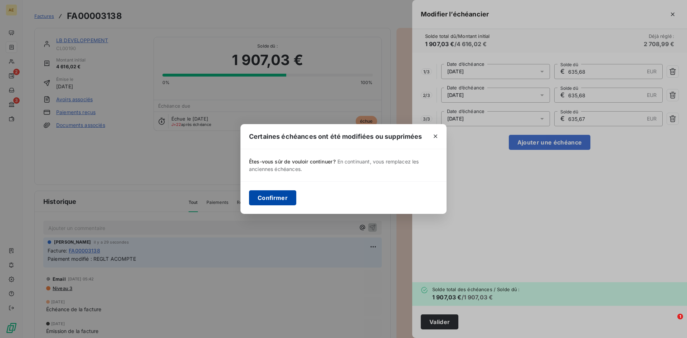
click at [273, 199] on button "Confirmer" at bounding box center [272, 197] width 47 height 15
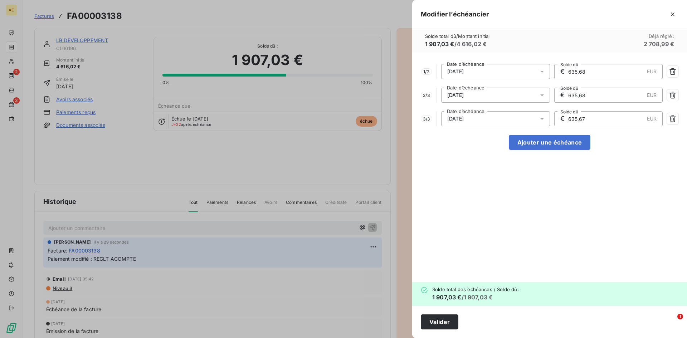
click at [304, 15] on div at bounding box center [343, 169] width 687 height 338
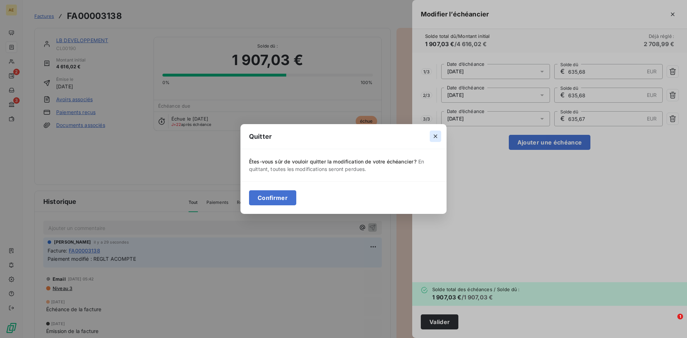
click at [434, 134] on icon "button" at bounding box center [435, 136] width 7 height 7
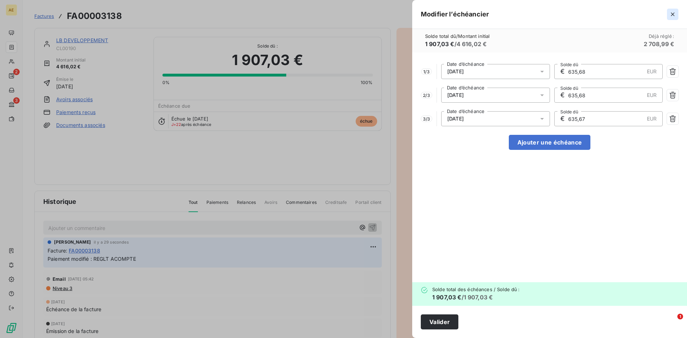
click at [675, 15] on icon "button" at bounding box center [672, 14] width 7 height 7
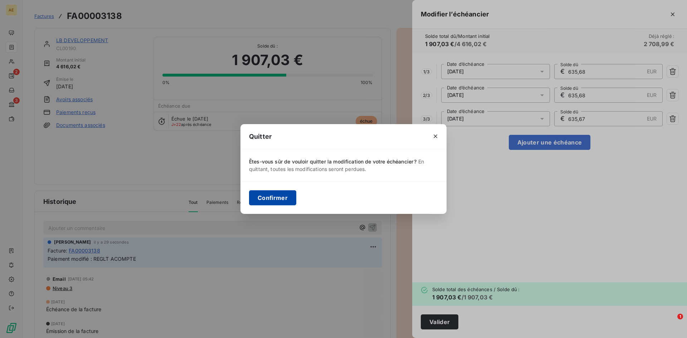
click at [283, 198] on button "Confirmer" at bounding box center [272, 197] width 47 height 15
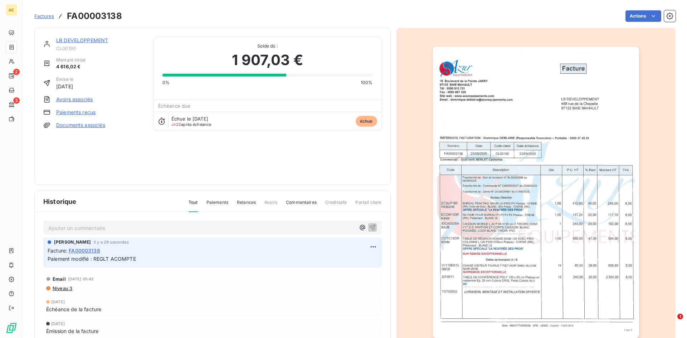
click at [278, 183] on div "LB DEVELOPPEMENT CL00190 Montant initial 4 616,02 € Émise le 22 sept. 2025 Avoi…" at bounding box center [212, 106] width 356 height 157
click at [62, 289] on span "Niveau 3" at bounding box center [62, 289] width 20 height 6
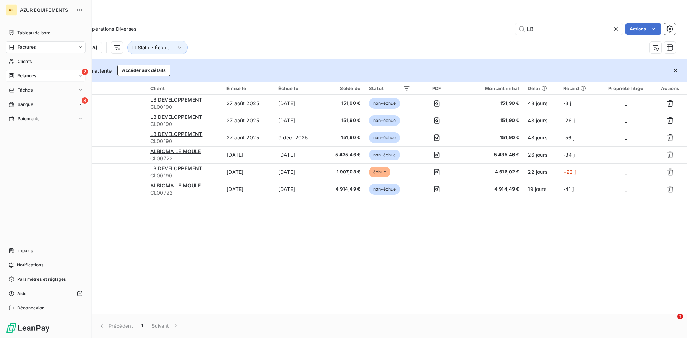
click at [16, 74] on div "Relances" at bounding box center [23, 76] width 28 height 6
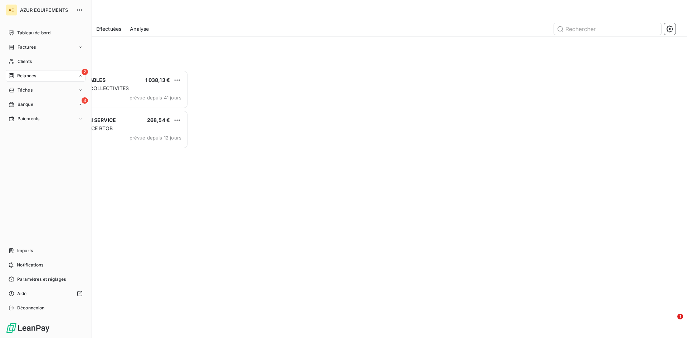
scroll to position [263, 149]
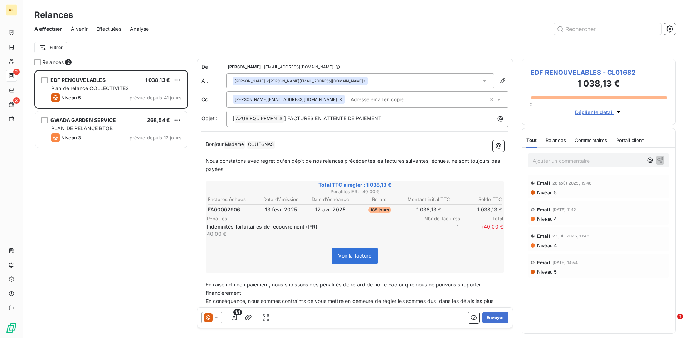
click at [84, 28] on span "À venir" at bounding box center [79, 28] width 17 height 7
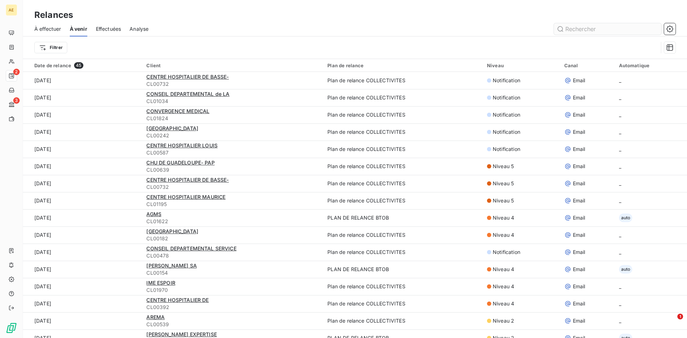
click at [606, 28] on input "text" at bounding box center [607, 28] width 107 height 11
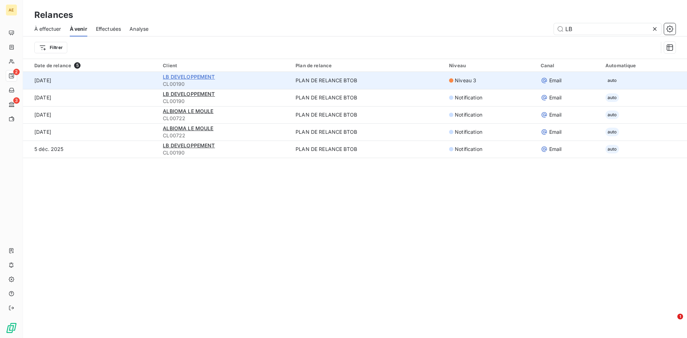
type input "LB"
click at [185, 78] on span "LB DEVELOPPEMENT" at bounding box center [189, 77] width 52 height 6
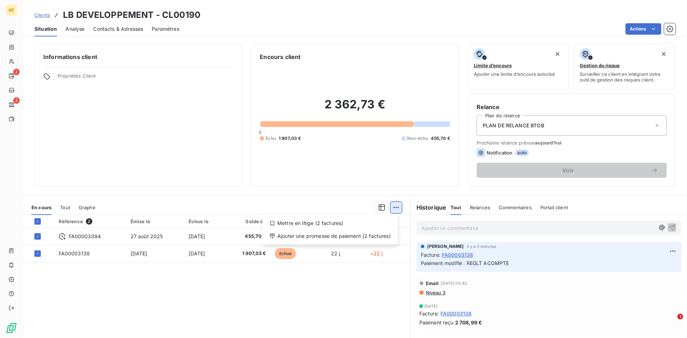
click at [392, 208] on html "AE 2 3 Clients LB DEVELOPPEMENT - CL00190 Situation Analyse Contacts & Adresses…" at bounding box center [343, 169] width 687 height 338
click at [226, 287] on html "AE 2 3 Clients LB DEVELOPPEMENT - CL00190 Situation Analyse Contacts & Adresses…" at bounding box center [343, 169] width 687 height 338
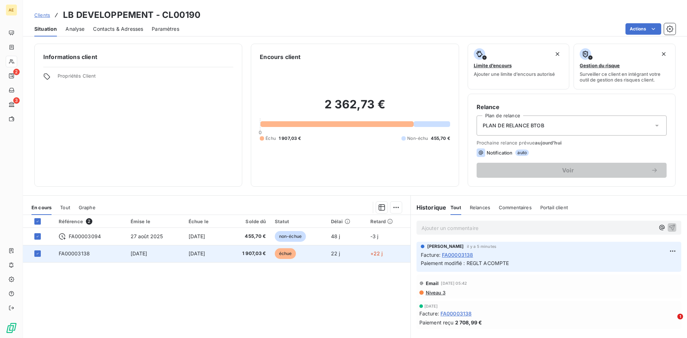
click at [197, 255] on span "22 sept. 2025" at bounding box center [197, 254] width 17 height 6
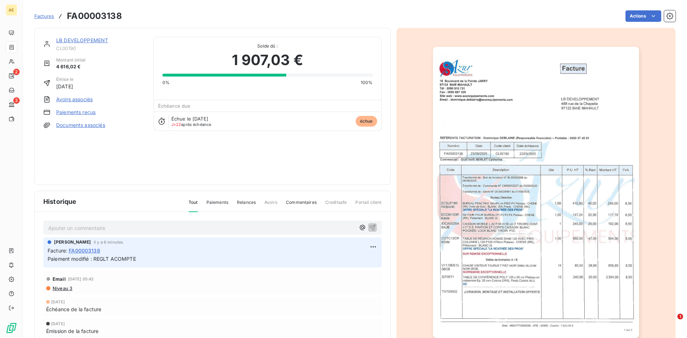
click at [161, 121] on icon at bounding box center [162, 121] width 6 height 7
click at [364, 120] on span "échue" at bounding box center [366, 121] width 21 height 11
click at [199, 123] on span "J+22 après échéance" at bounding box center [191, 124] width 40 height 4
click at [220, 201] on span "Paiements" at bounding box center [218, 205] width 22 height 12
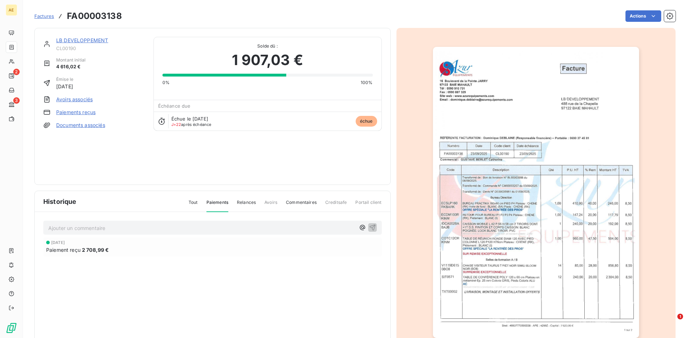
click at [243, 203] on span "Relances" at bounding box center [246, 205] width 19 height 12
click at [362, 202] on span "Portail client" at bounding box center [368, 205] width 26 height 12
click at [325, 203] on span "Creditsafe" at bounding box center [336, 205] width 22 height 12
click at [301, 201] on span "Commentaires" at bounding box center [301, 205] width 31 height 12
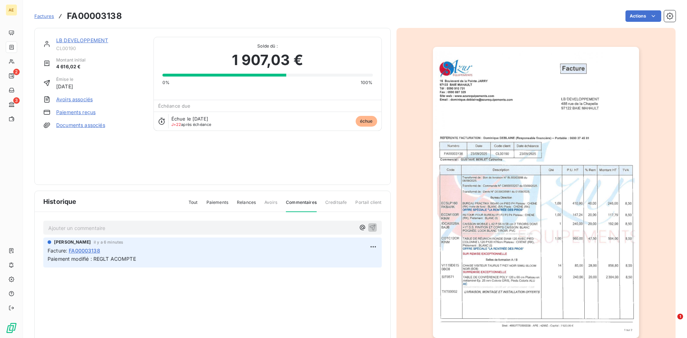
click at [264, 203] on span "Avoirs" at bounding box center [270, 205] width 13 height 12
click at [242, 200] on span "Relances" at bounding box center [246, 205] width 19 height 12
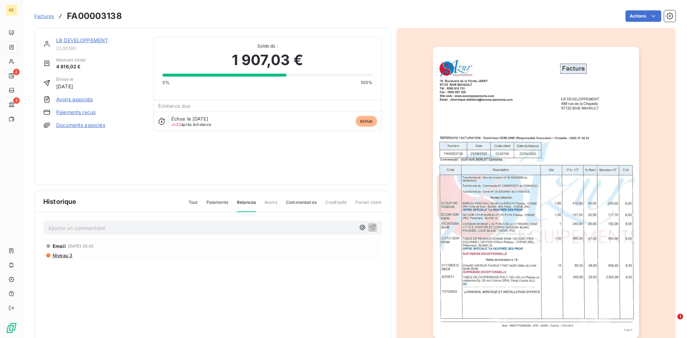
click at [54, 256] on span "Niveau 3" at bounding box center [62, 256] width 20 height 6
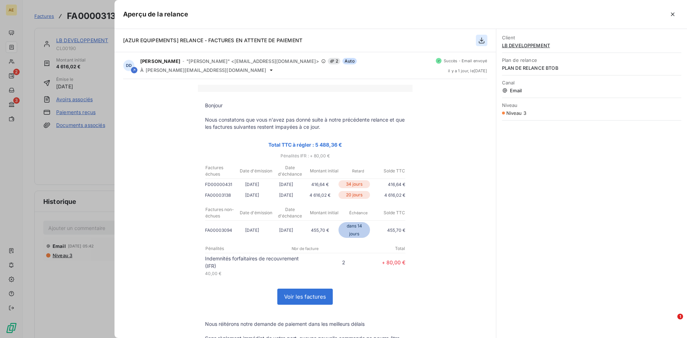
click at [481, 40] on icon "button" at bounding box center [482, 41] width 6 height 6
click at [673, 12] on icon "button" at bounding box center [672, 14] width 7 height 7
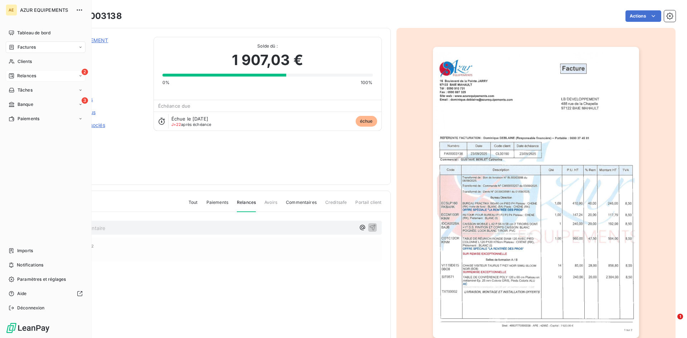
click at [79, 76] on icon at bounding box center [80, 76] width 4 height 4
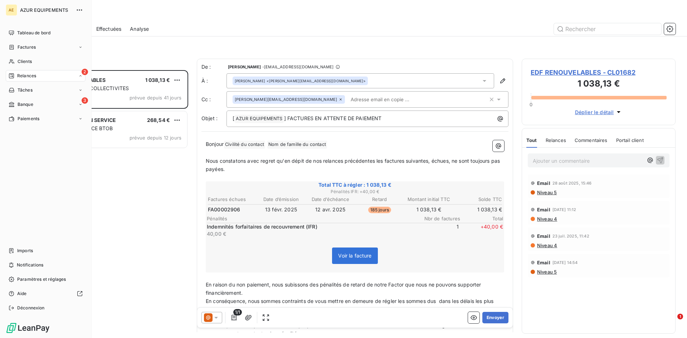
scroll to position [263, 149]
click at [25, 133] on span "Analyse" at bounding box center [25, 133] width 16 height 6
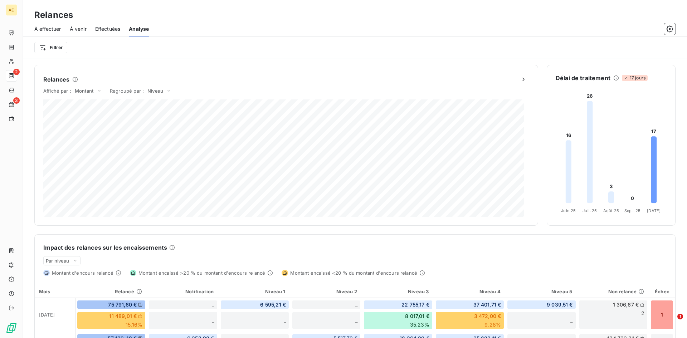
click at [105, 30] on span "Effectuées" at bounding box center [107, 28] width 25 height 7
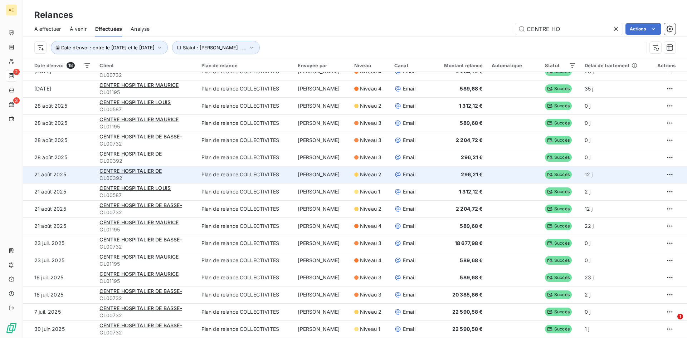
scroll to position [24, 0]
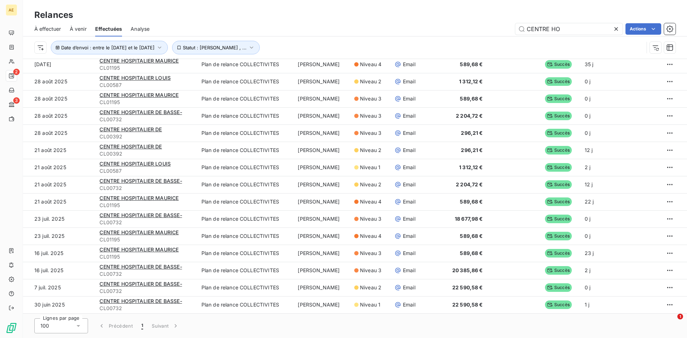
drag, startPoint x: 563, startPoint y: 30, endPoint x: 419, endPoint y: 37, distance: 144.0
click at [421, 37] on div "À effectuer À venir Effectuées Analyse CENTRE HO Actions Date d’envoi : entre l…" at bounding box center [355, 39] width 664 height 37
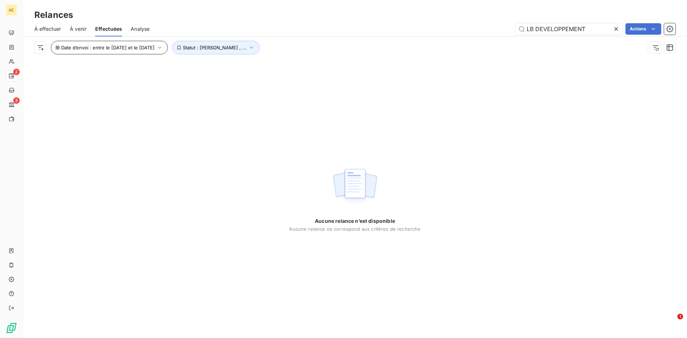
type input "LB DEVELOPPEMENT"
click at [163, 49] on icon "button" at bounding box center [159, 47] width 7 height 7
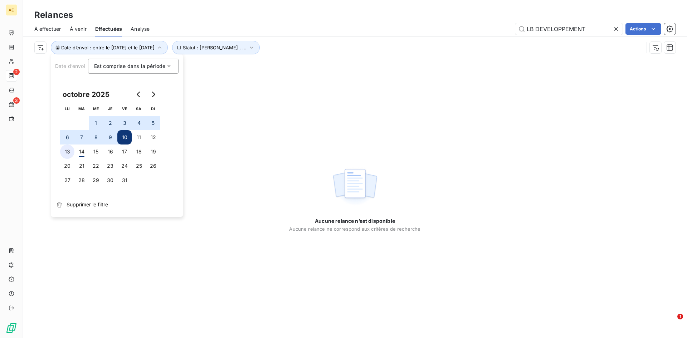
click at [68, 152] on button "13" at bounding box center [67, 152] width 14 height 14
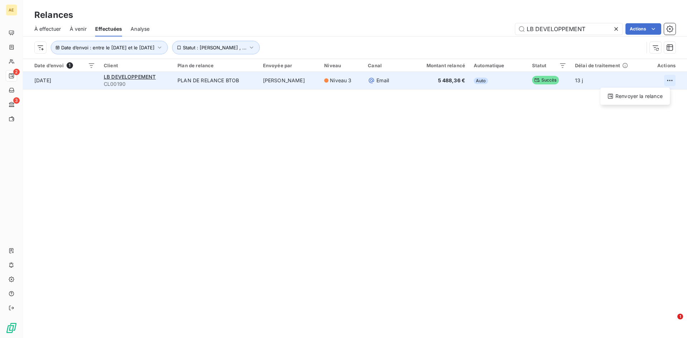
click at [666, 79] on html "AE 2 3 Relances À effectuer À venir Effectuées Analyse LB DEVELOPPEMENT Actions…" at bounding box center [343, 169] width 687 height 338
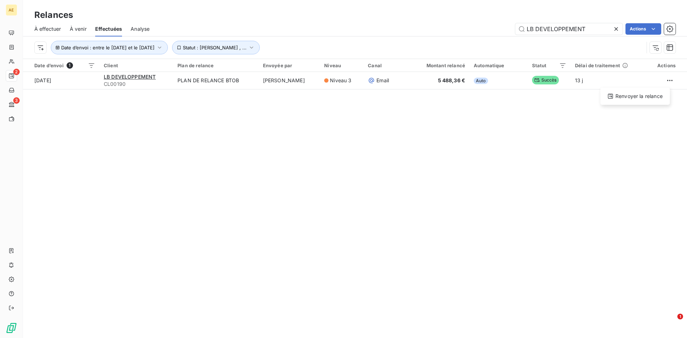
click at [40, 47] on html "AE 2 3 Relances À effectuer À venir Effectuées Analyse LB DEVELOPPEMENT Actions…" at bounding box center [343, 169] width 687 height 338
click at [623, 65] on icon at bounding box center [625, 66] width 6 height 6
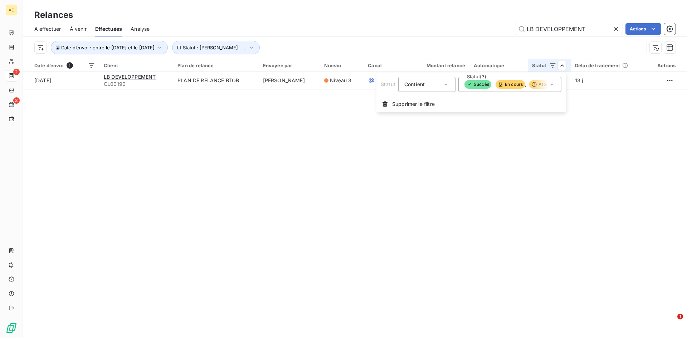
click at [521, 132] on html "AE 2 3 Relances À effectuer À venir Effectuées Analyse LB DEVELOPPEMENT Actions…" at bounding box center [343, 169] width 687 height 338
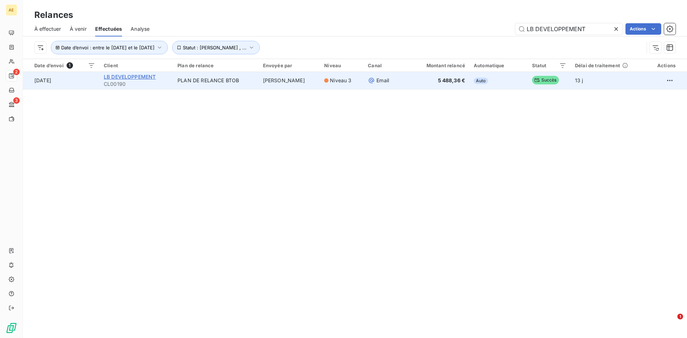
click at [126, 78] on span "LB DEVELOPPEMENT" at bounding box center [130, 77] width 52 height 6
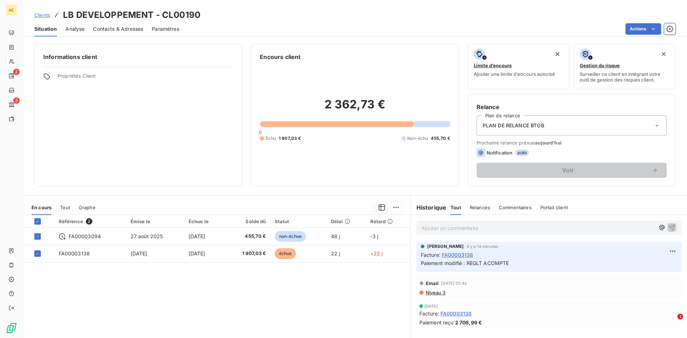
click at [47, 77] on icon at bounding box center [46, 76] width 7 height 7
click at [78, 29] on span "Analyse" at bounding box center [74, 28] width 19 height 7
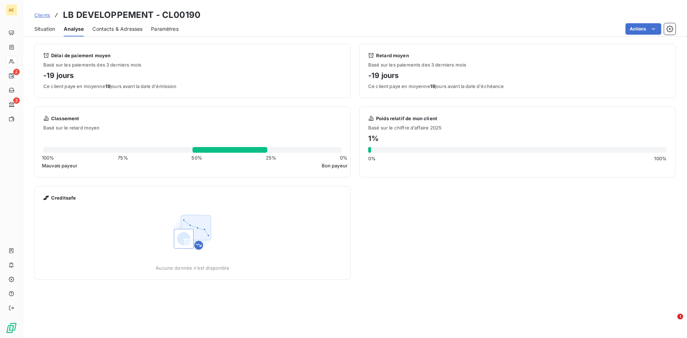
click at [165, 29] on span "Paramètres" at bounding box center [165, 28] width 28 height 7
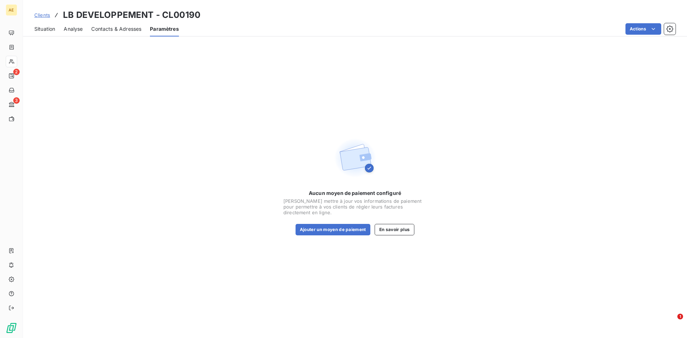
click at [74, 30] on span "Analyse" at bounding box center [73, 28] width 19 height 7
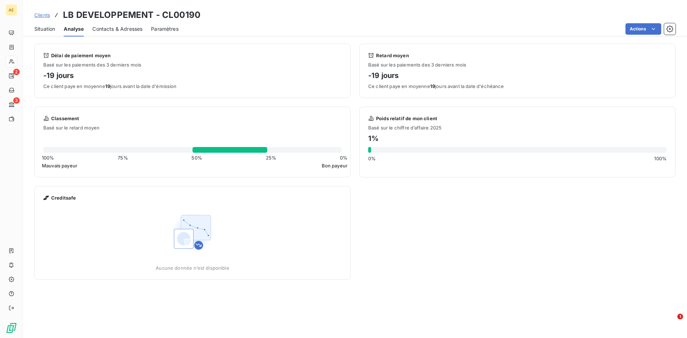
click at [41, 27] on span "Situation" at bounding box center [44, 28] width 21 height 7
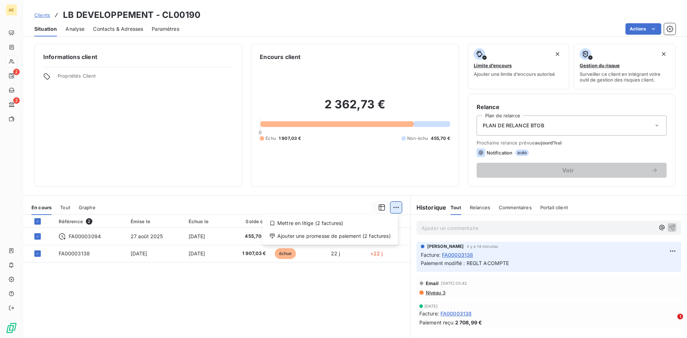
click at [391, 208] on html "AE 2 3 Clients LB DEVELOPPEMENT - CL00190 Situation Analyse Contacts & Adresses…" at bounding box center [343, 169] width 687 height 338
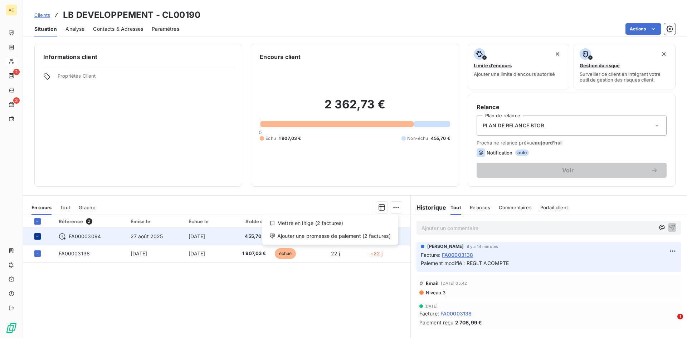
click at [37, 237] on html "AE 2 3 Clients LB DEVELOPPEMENT - CL00190 Situation Analyse Contacts & Adresses…" at bounding box center [343, 169] width 687 height 338
click at [37, 238] on icon at bounding box center [37, 236] width 4 height 4
click at [390, 209] on html "AE 2 3 Clients LB DEVELOPPEMENT - CL00190 Situation Analyse Contacts & Adresses…" at bounding box center [343, 169] width 687 height 338
click at [377, 206] on html "AE 2 3 Clients LB DEVELOPPEMENT - CL00190 Situation Analyse Contacts & Adresses…" at bounding box center [343, 169] width 687 height 338
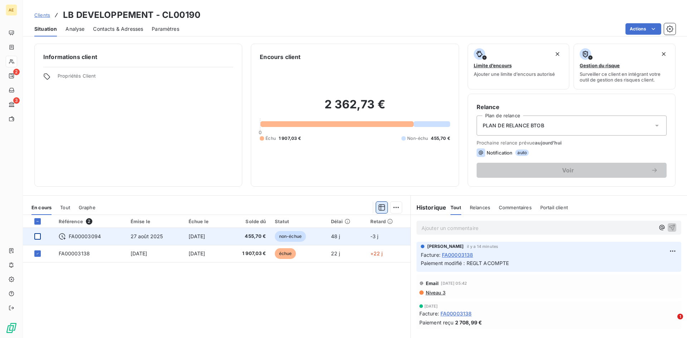
click at [378, 206] on icon "button" at bounding box center [381, 207] width 7 height 7
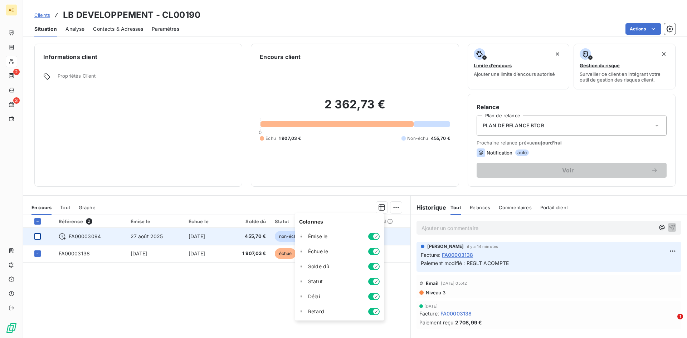
click at [319, 164] on div "2 362,73 € 0 Échu 1 907,03 € Non-échu 455,70 €" at bounding box center [355, 119] width 190 height 117
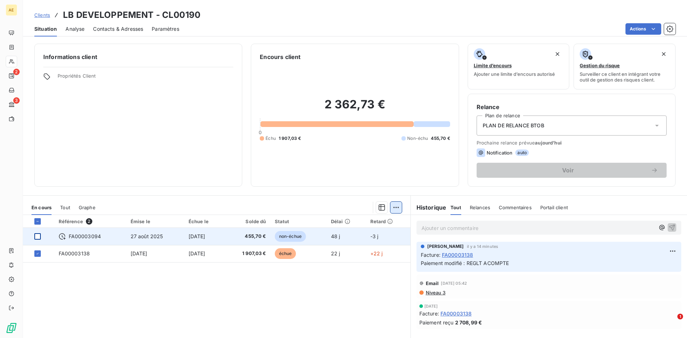
click at [392, 207] on html "AE 2 3 Clients LB DEVELOPPEMENT - CL00190 Situation Analyse Contacts & Adresses…" at bounding box center [343, 169] width 687 height 338
click at [344, 237] on div "Ajouter une promesse de paiement (1 facture)" at bounding box center [332, 235] width 126 height 11
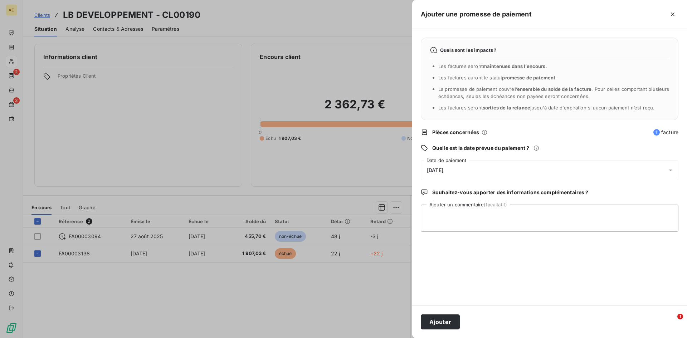
click at [443, 170] on span "15/10/2025" at bounding box center [435, 170] width 16 height 6
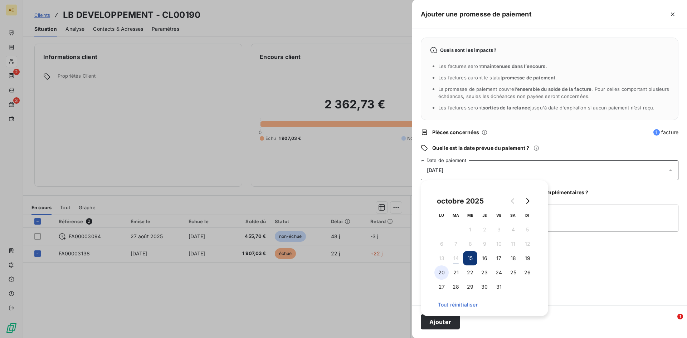
click at [443, 273] on button "20" at bounding box center [441, 273] width 14 height 14
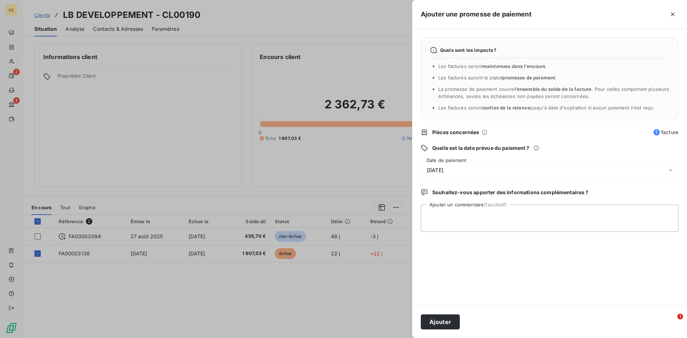
click at [569, 263] on div "Quels sont les impacts ? Les factures seront maintenues dans l’encours . Les fa…" at bounding box center [549, 167] width 275 height 277
click at [468, 221] on textarea "Ajouter un commentaire (facultatif)" at bounding box center [550, 218] width 258 height 27
type textarea "e"
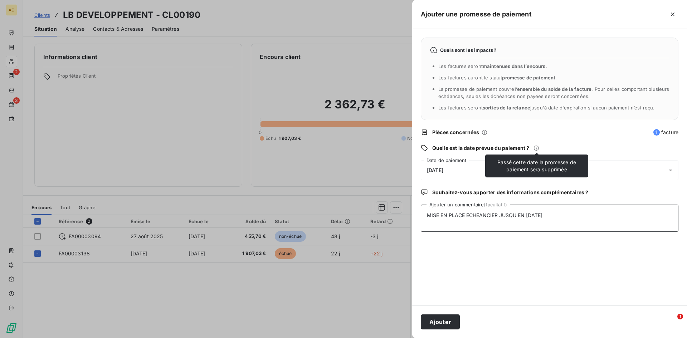
type textarea "MISE EN PLACE ECHEANCIER JUSQU EN DECEMBRE 2025"
click at [536, 148] on icon at bounding box center [537, 148] width 6 height 6
click at [457, 167] on div "20/10/2025" at bounding box center [550, 170] width 258 height 20
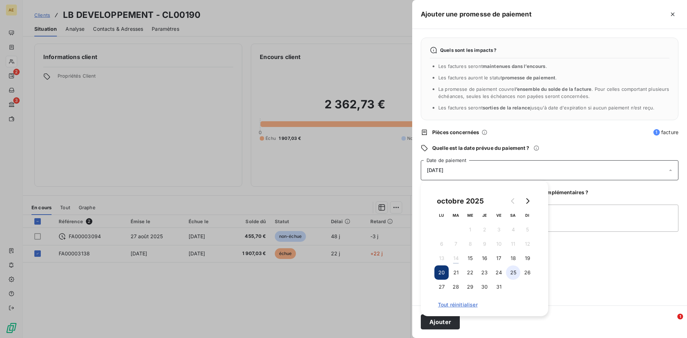
click at [512, 273] on button "25" at bounding box center [513, 273] width 14 height 14
click at [445, 321] on button "Ajouter" at bounding box center [440, 322] width 39 height 15
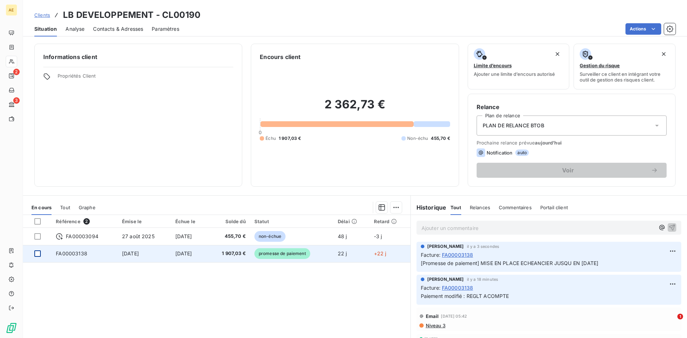
click at [38, 253] on div at bounding box center [37, 254] width 6 height 6
click at [78, 252] on span "FA00003138" at bounding box center [71, 254] width 31 height 6
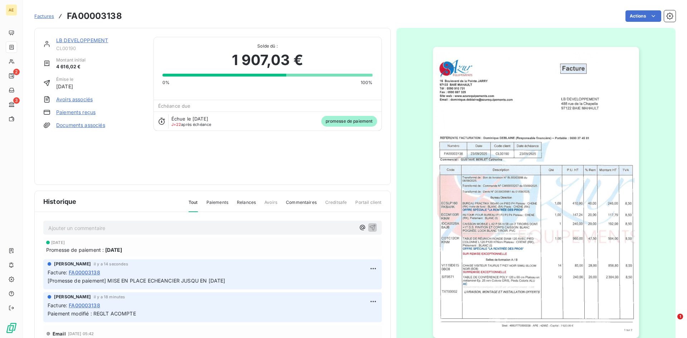
click at [218, 202] on span "Paiements" at bounding box center [218, 205] width 22 height 12
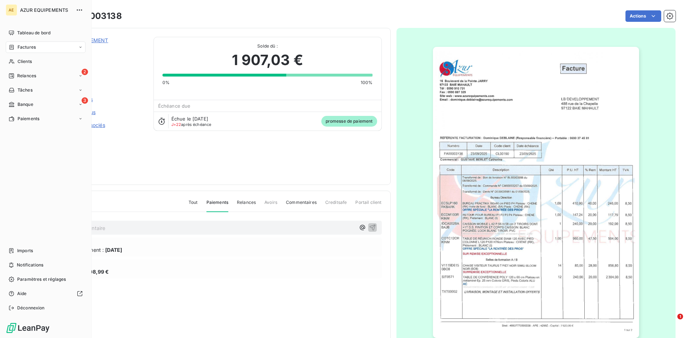
click at [26, 46] on span "Factures" at bounding box center [27, 47] width 18 height 6
click at [25, 47] on span "Factures" at bounding box center [27, 47] width 18 height 6
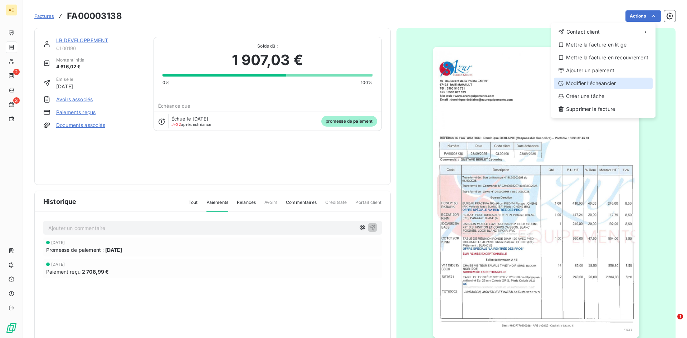
click at [596, 82] on div "Modifier l’échéancier" at bounding box center [603, 83] width 99 height 11
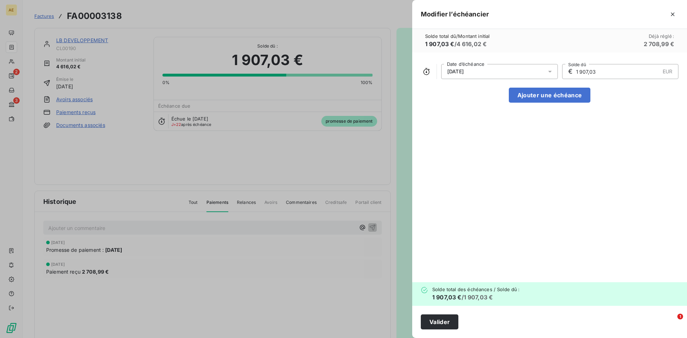
click at [549, 72] on icon at bounding box center [550, 72] width 4 height 2
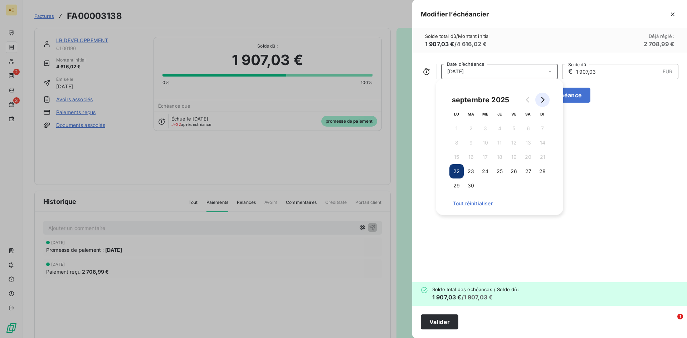
click at [543, 98] on icon "Go to next month" at bounding box center [543, 100] width 6 height 6
click at [528, 172] on button "25" at bounding box center [528, 171] width 14 height 14
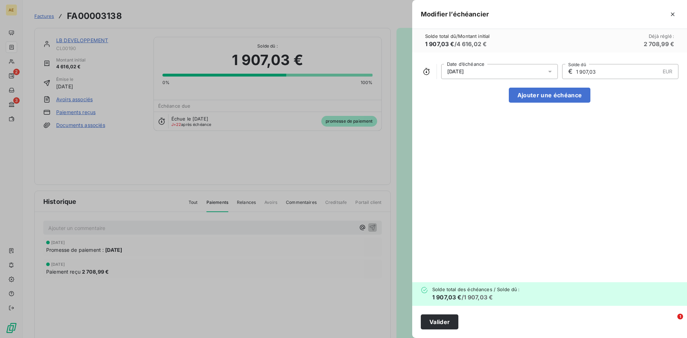
click at [602, 71] on input "1 907,03" at bounding box center [617, 71] width 84 height 14
drag, startPoint x: 602, startPoint y: 71, endPoint x: 566, endPoint y: 71, distance: 35.4
click at [566, 71] on div "€ 1 907,03 EUR Solde dû" at bounding box center [620, 71] width 117 height 15
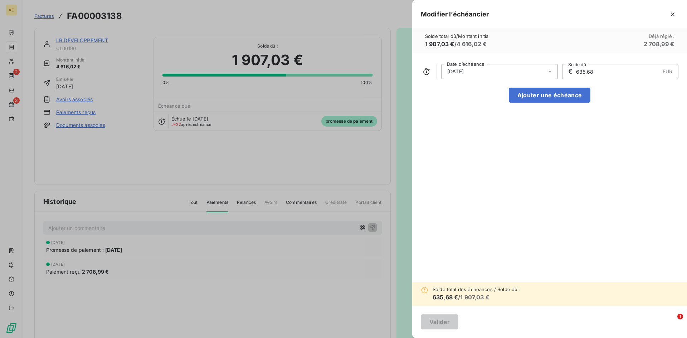
type input "635,68"
click at [564, 130] on div "25/10/2025 Date d’échéance € 635,68 EUR Solde dû Ajouter une échéance" at bounding box center [549, 168] width 275 height 230
click at [617, 128] on div "25/10/2025 Date d’échéance € 635,68 EUR Solde dû Ajouter une échéance" at bounding box center [549, 168] width 275 height 230
click at [635, 120] on div "25/10/2025 Date d’échéance € 635,68 EUR Solde dû Ajouter une échéance" at bounding box center [549, 168] width 275 height 230
click at [559, 97] on button "Ajouter une échéance" at bounding box center [550, 95] width 82 height 15
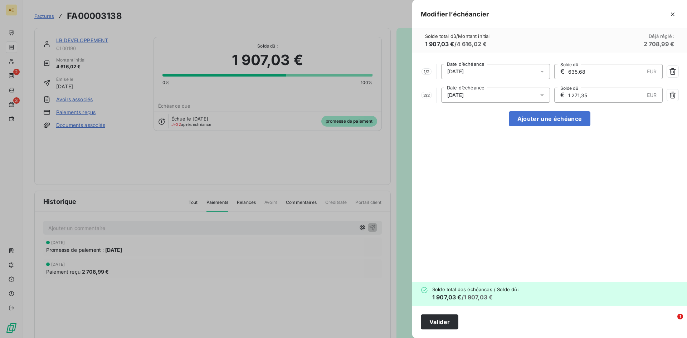
drag, startPoint x: 594, startPoint y: 94, endPoint x: 523, endPoint y: 95, distance: 70.5
click at [523, 95] on div "2 / 2 25/11/2025 Date d’échéance € 1 271,35 EUR Solde dû" at bounding box center [550, 95] width 258 height 15
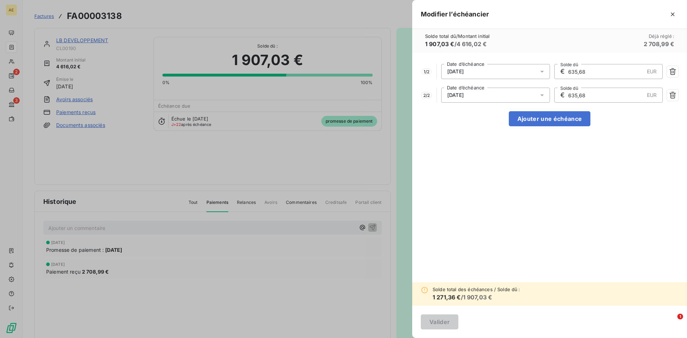
type input "635,68"
click at [541, 194] on div "1 / 2 25/10/2025 Date d’échéance € 635,68 EUR Solde dû 2 / 2 25/11/2025 Date d’…" at bounding box center [549, 168] width 275 height 230
click at [565, 120] on button "Ajouter une échéance" at bounding box center [550, 118] width 82 height 15
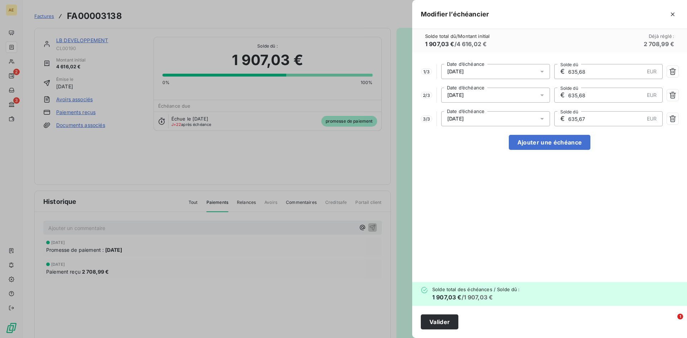
click at [533, 227] on div "1 / 3 25/10/2025 Date d’échéance € 635,68 EUR Solde dû 2 / 3 25/11/2025 Date d’…" at bounding box center [549, 168] width 275 height 230
click at [541, 142] on button "Ajouter une échéance" at bounding box center [550, 142] width 82 height 15
type input "476,76"
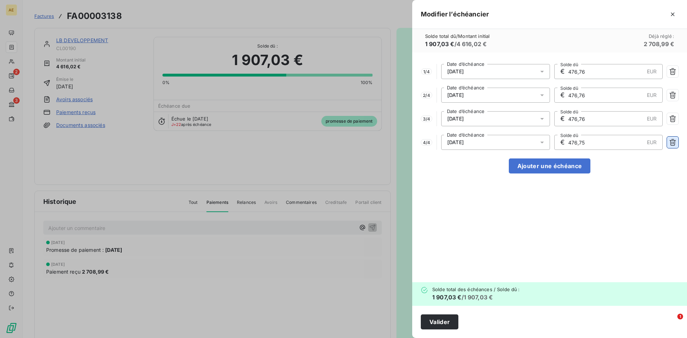
click at [674, 143] on icon "button" at bounding box center [672, 142] width 7 height 7
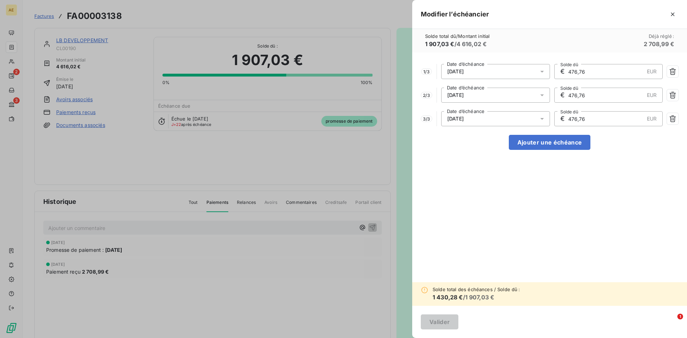
click at [590, 72] on input "476,76" at bounding box center [606, 71] width 77 height 14
drag, startPoint x: 589, startPoint y: 69, endPoint x: 533, endPoint y: 69, distance: 56.2
click at [533, 69] on div "1 / 3 25/10/2025 Date d’échéance € 476,76 EUR Solde dû" at bounding box center [550, 71] width 258 height 15
type input "635,68"
click at [591, 93] on input "476,76" at bounding box center [606, 95] width 77 height 14
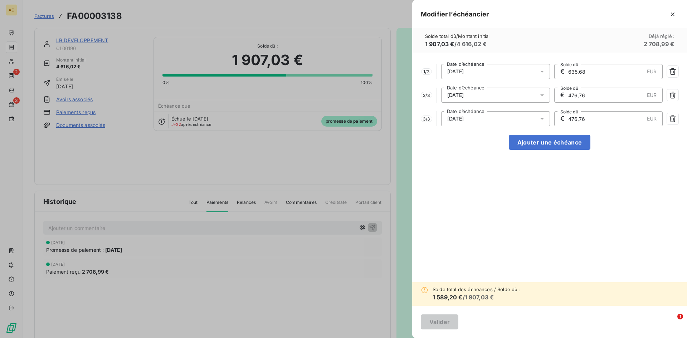
drag, startPoint x: 570, startPoint y: 99, endPoint x: 546, endPoint y: 98, distance: 23.6
click at [546, 98] on div "2 / 3 25/11/2025 Date d’échéance € 476,76 EUR Solde dû" at bounding box center [550, 95] width 258 height 15
type input "635,68"
drag, startPoint x: 588, startPoint y: 117, endPoint x: 506, endPoint y: 115, distance: 82.0
click at [524, 117] on div "3 / 3 25/12/2025 Date d’échéance € 476,76 EUR Solde dû" at bounding box center [550, 118] width 258 height 15
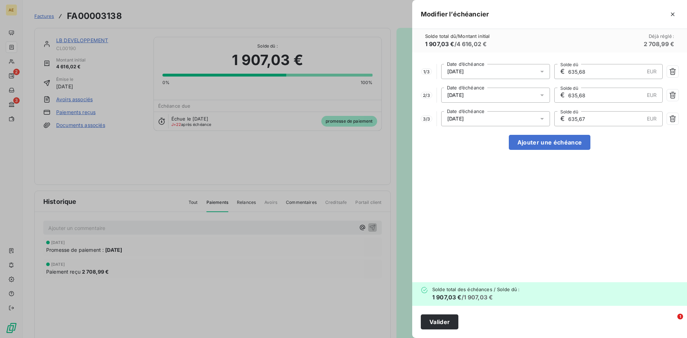
type input "635,67"
click at [433, 323] on button "Valider" at bounding box center [440, 322] width 38 height 15
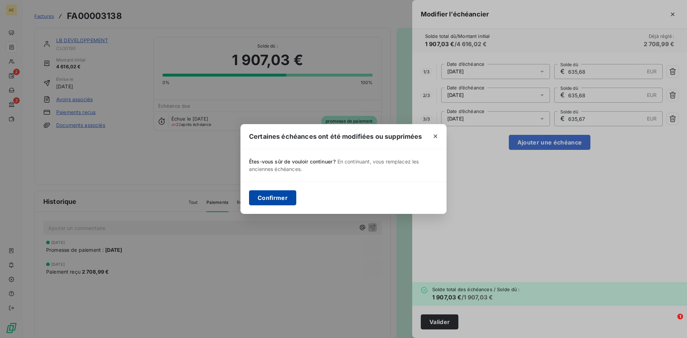
click at [269, 198] on button "Confirmer" at bounding box center [272, 197] width 47 height 15
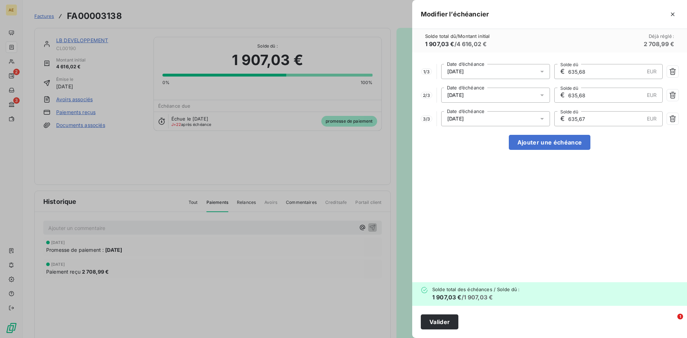
click at [68, 4] on div at bounding box center [343, 169] width 687 height 338
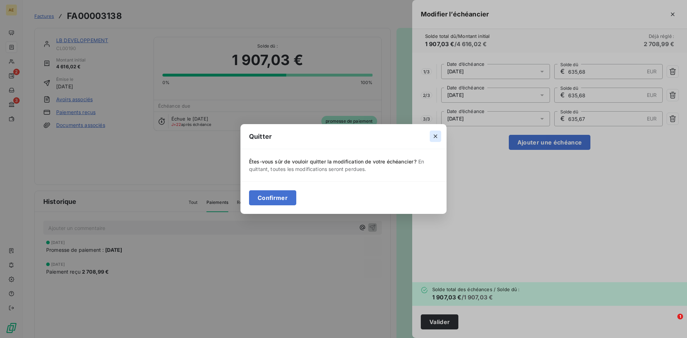
click at [434, 136] on icon "button" at bounding box center [435, 136] width 7 height 7
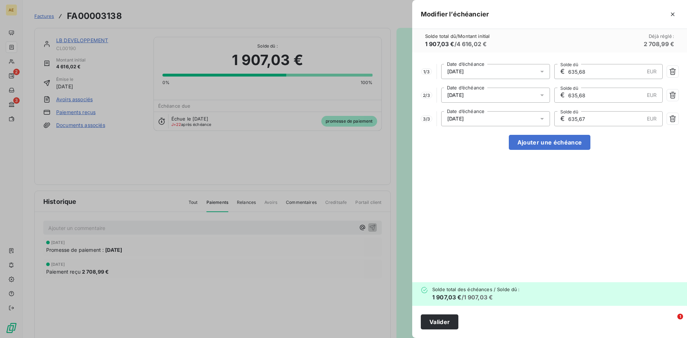
click at [433, 102] on div "2 / 3 25/11/2025 Date d’échéance € 635,68 EUR Solde dû" at bounding box center [550, 95] width 258 height 15
drag, startPoint x: 19, startPoint y: 5, endPoint x: 23, endPoint y: 8, distance: 4.6
click at [21, 8] on div at bounding box center [343, 169] width 687 height 338
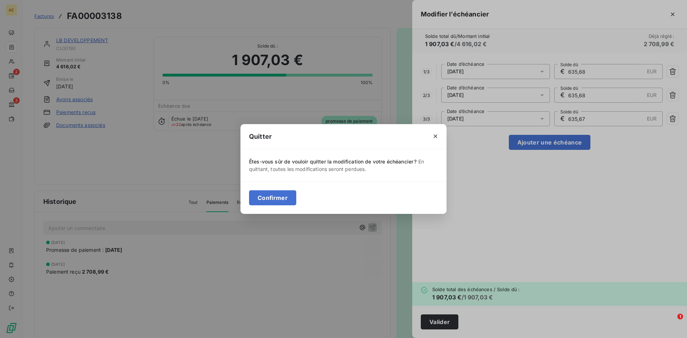
click at [559, 208] on div "Quitter Êtes-vous sûr de vouloir quitter la modification de votre échéancier ? …" at bounding box center [343, 169] width 687 height 338
click at [437, 135] on icon "button" at bounding box center [435, 136] width 7 height 7
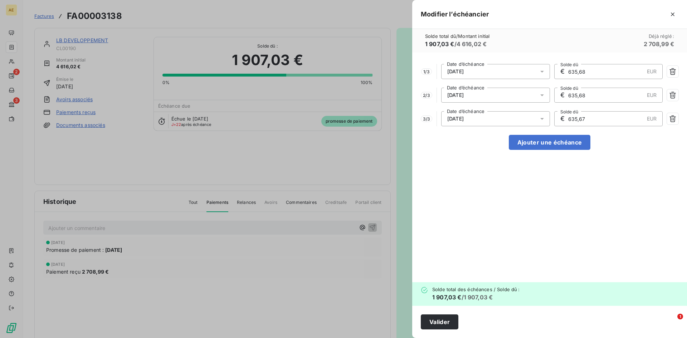
click at [531, 193] on div "1 / 3 25/10/2025 Date d’échéance € 635,68 EUR Solde dû 2 / 3 25/11/2025 Date d’…" at bounding box center [549, 168] width 275 height 230
click at [12, 307] on div at bounding box center [343, 169] width 687 height 338
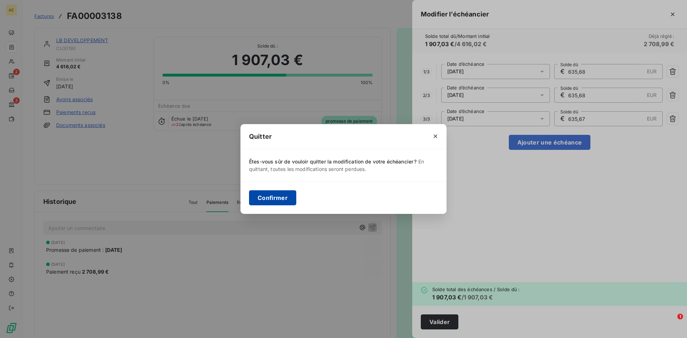
click at [262, 195] on button "Confirmer" at bounding box center [272, 197] width 47 height 15
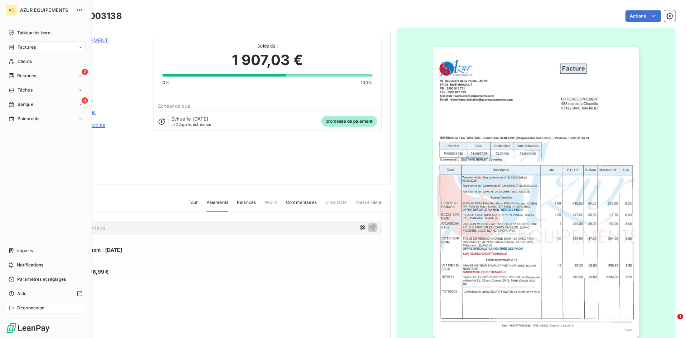
click at [13, 310] on icon at bounding box center [12, 308] width 6 height 6
